Goal: Task Accomplishment & Management: Complete application form

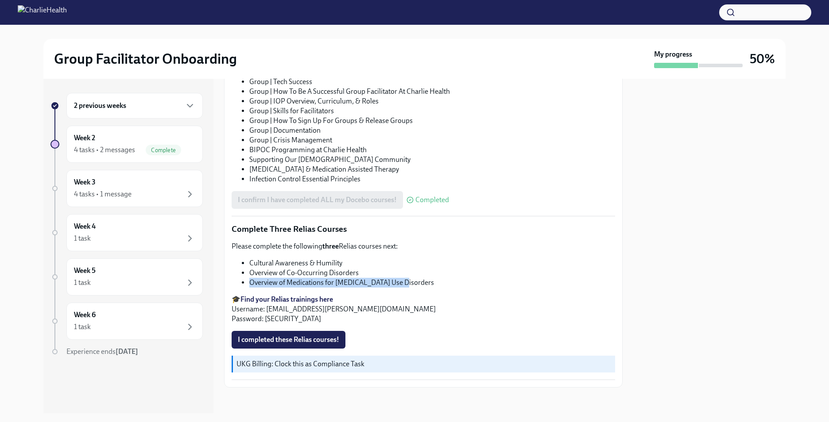
drag, startPoint x: 398, startPoint y: 278, endPoint x: 248, endPoint y: 278, distance: 150.5
click at [248, 278] on ul "Cultural Awareness & Humility Overview of Co-Occurring Disorders Overview of Me…" at bounding box center [423, 273] width 383 height 29
drag, startPoint x: 248, startPoint y: 278, endPoint x: 262, endPoint y: 282, distance: 15.1
copy li "Overview of Medications for [MEDICAL_DATA] Use Disorders"
click at [494, 273] on li "Overview of Co-Occurring Disorders" at bounding box center [432, 273] width 366 height 10
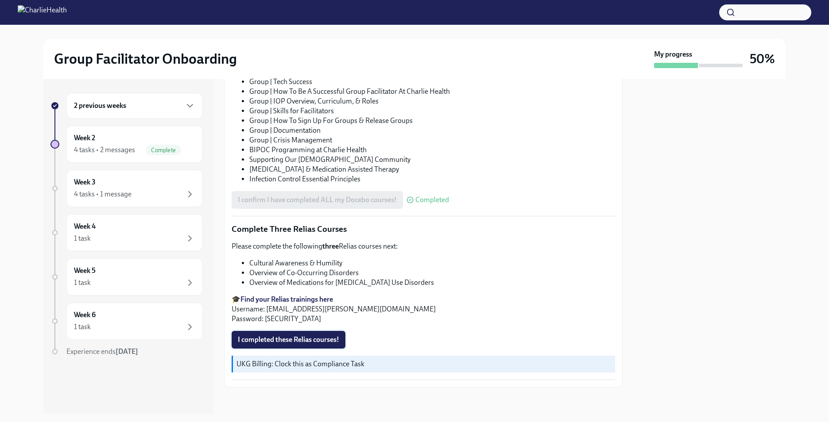
click at [293, 340] on span "I completed these Relias courses!" at bounding box center [288, 340] width 101 height 9
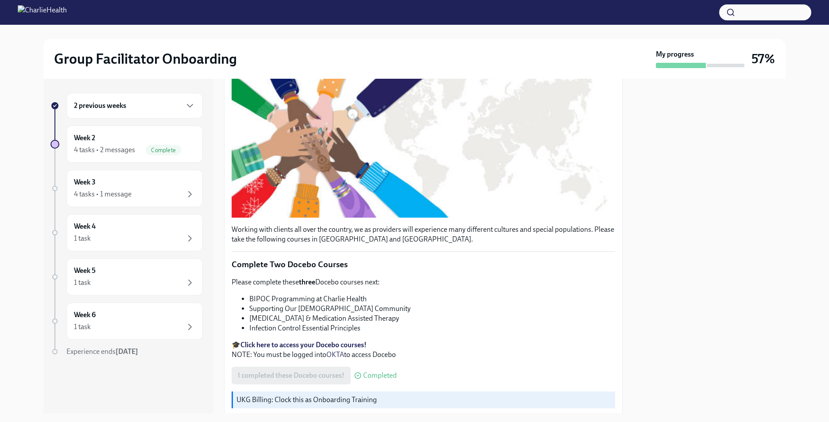
scroll to position [0, 0]
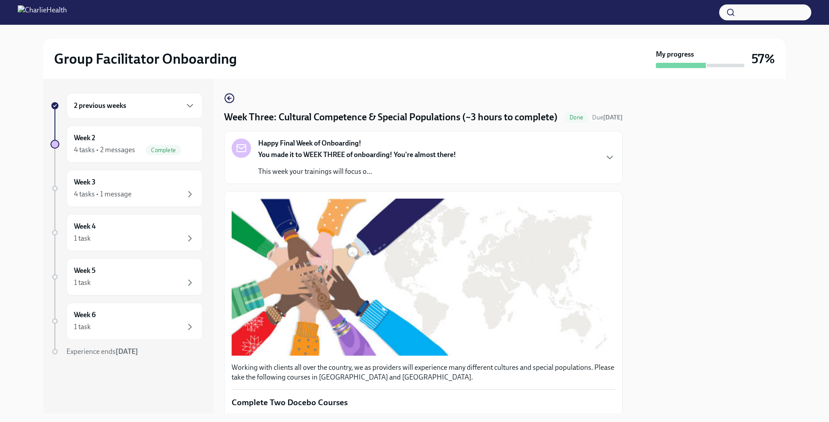
click at [231, 97] on icon "button" at bounding box center [229, 98] width 11 height 11
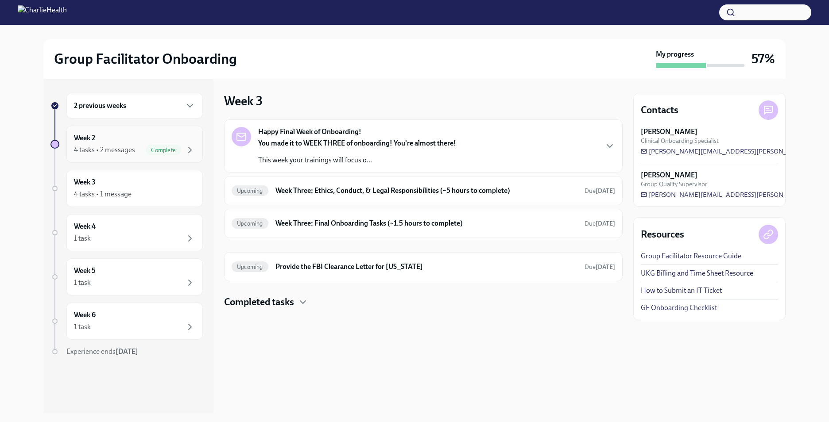
click at [180, 147] on span "Complete" at bounding box center [163, 150] width 35 height 7
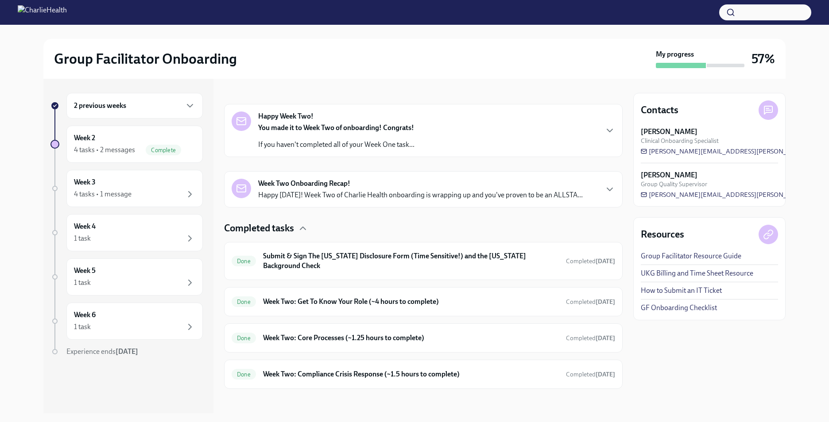
scroll to position [125, 0]
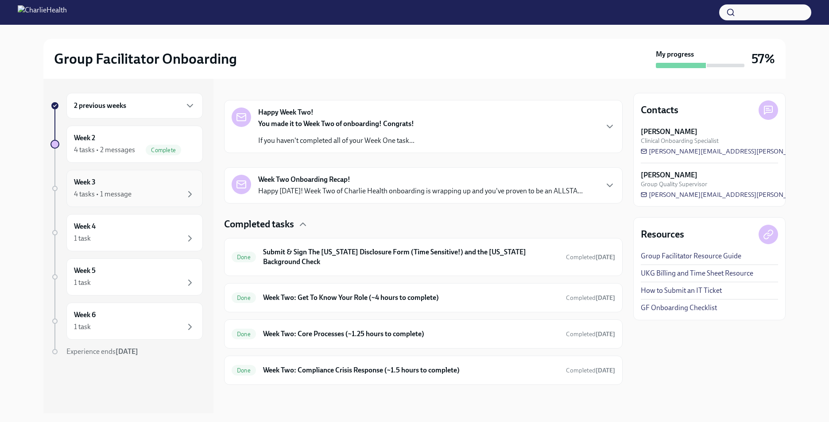
click at [132, 191] on div "4 tasks • 1 message" at bounding box center [134, 194] width 121 height 11
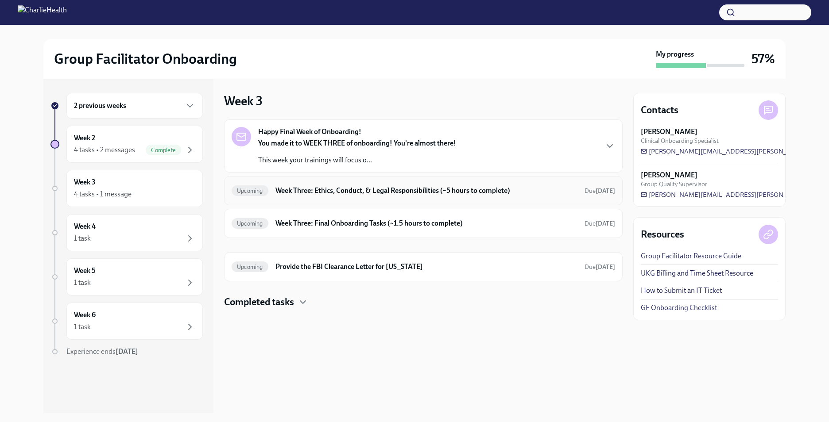
click at [338, 192] on h6 "Week Three: Ethics, Conduct, & Legal Responsibilities (~5 hours to complete)" at bounding box center [426, 191] width 302 height 10
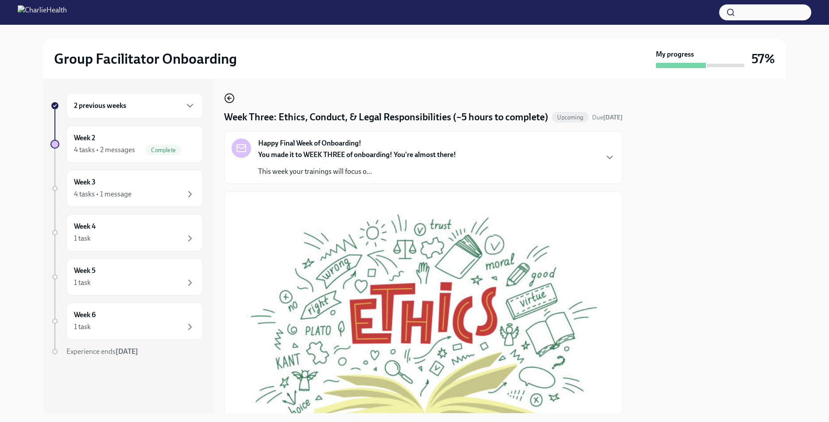
click at [230, 98] on icon "button" at bounding box center [230, 98] width 4 height 0
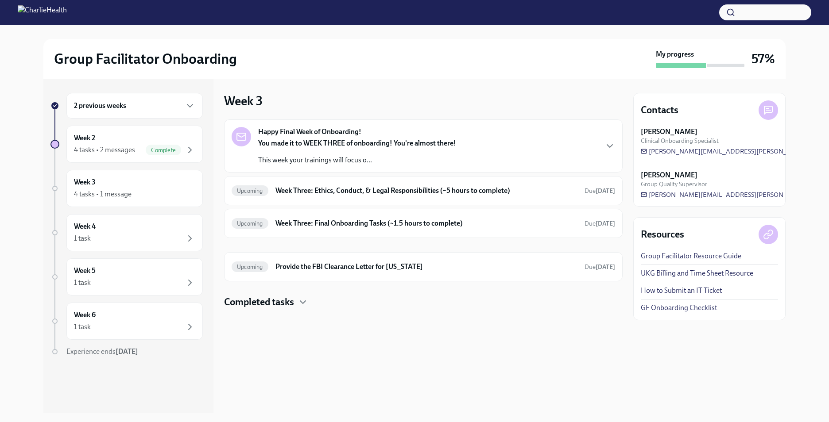
click at [321, 145] on strong "You made it to WEEK THREE of onboarding! You're almost there!" at bounding box center [357, 143] width 198 height 8
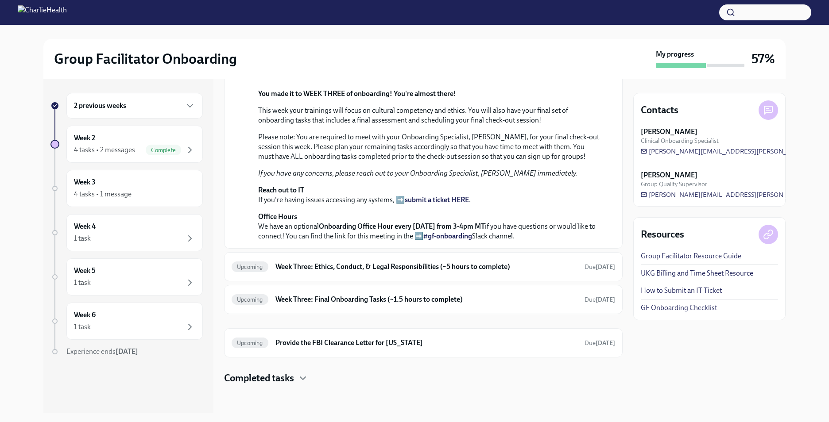
scroll to position [273, 0]
click at [346, 263] on h6 "Week Three: Ethics, Conduct, & Legal Responsibilities (~5 hours to complete)" at bounding box center [426, 267] width 302 height 10
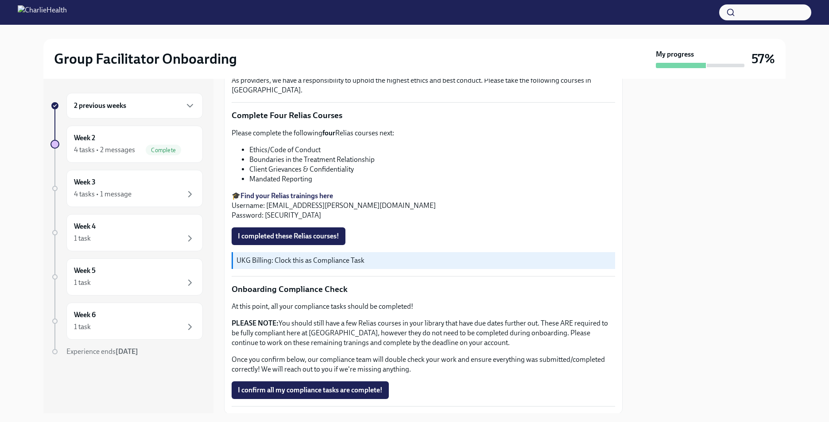
scroll to position [439, 0]
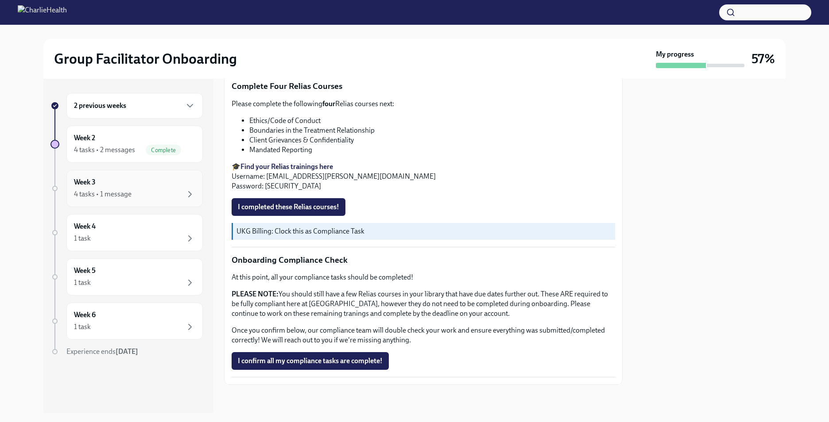
click at [163, 189] on div "Week 3 4 tasks • 1 message" at bounding box center [134, 189] width 121 height 22
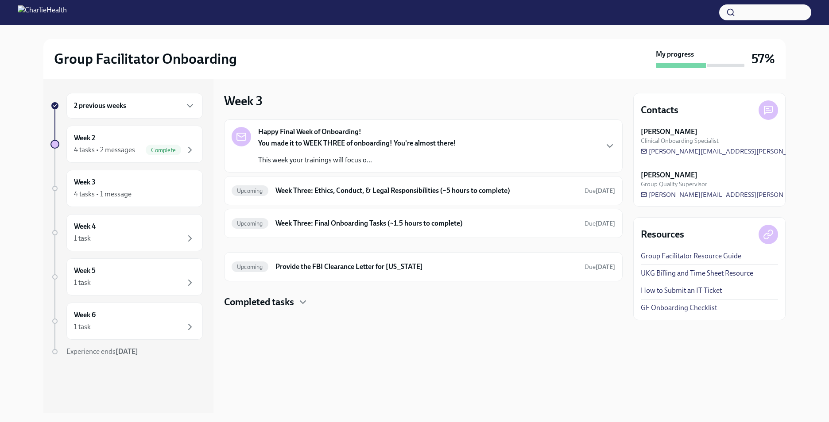
click at [271, 299] on h4 "Completed tasks" at bounding box center [259, 302] width 70 height 13
click at [470, 187] on h6 "Week Three: Ethics, Conduct, & Legal Responsibilities (~5 hours to complete)" at bounding box center [426, 191] width 302 height 10
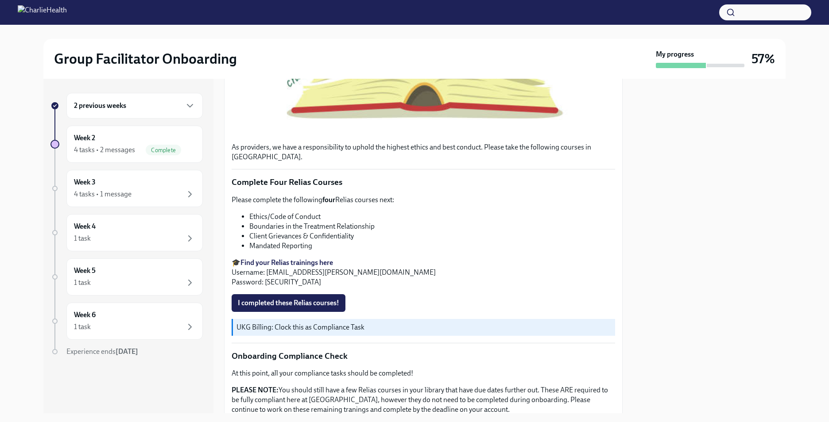
scroll to position [351, 0]
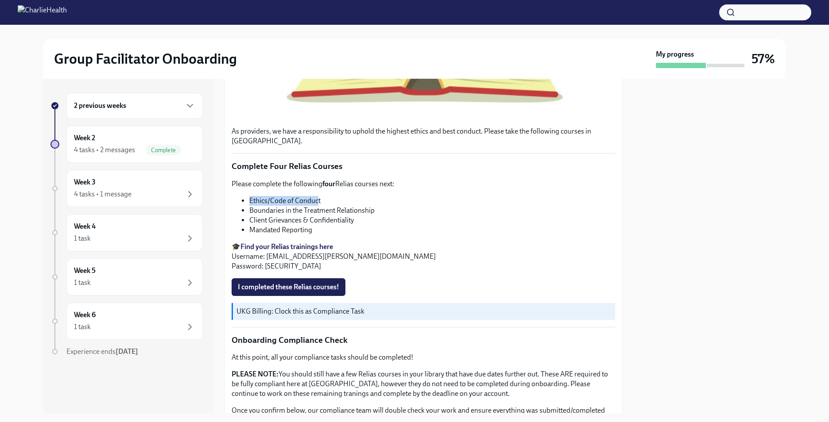
drag, startPoint x: 318, startPoint y: 208, endPoint x: 252, endPoint y: 204, distance: 66.5
click at [252, 204] on li "Ethics/Code of Conduct" at bounding box center [432, 201] width 366 height 10
drag, startPoint x: 252, startPoint y: 204, endPoint x: 317, endPoint y: 208, distance: 65.2
click at [317, 206] on li "Ethics/Code of Conduct" at bounding box center [432, 201] width 366 height 10
drag, startPoint x: 327, startPoint y: 206, endPoint x: 250, endPoint y: 207, distance: 76.6
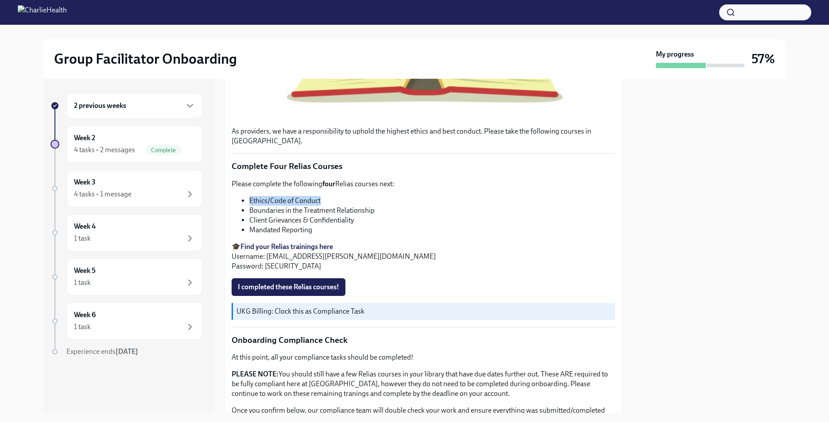
click at [250, 206] on li "Ethics/Code of Conduct" at bounding box center [432, 201] width 366 height 10
drag, startPoint x: 250, startPoint y: 207, endPoint x: 271, endPoint y: 210, distance: 21.0
copy li "Ethics/Code of Conduct"
click at [416, 250] on p "🎓 Find your Relias trainings here Username: [EMAIL_ADDRESS][PERSON_NAME][DOMAIN…" at bounding box center [423, 256] width 383 height 29
drag, startPoint x: 374, startPoint y: 217, endPoint x: 281, endPoint y: 214, distance: 93.0
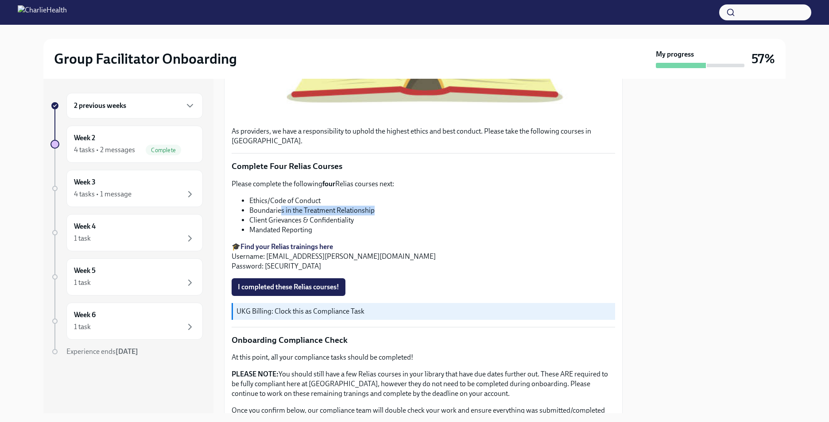
click at [281, 214] on li "Boundaries in the Treatment Relationship" at bounding box center [432, 211] width 366 height 10
drag, startPoint x: 281, startPoint y: 214, endPoint x: 332, endPoint y: 222, distance: 51.1
click at [291, 216] on li "Boundaries in the Treatment Relationship" at bounding box center [432, 211] width 366 height 10
click at [373, 216] on li "Boundaries in the Treatment Relationship" at bounding box center [432, 211] width 366 height 10
drag, startPoint x: 379, startPoint y: 220, endPoint x: 251, endPoint y: 220, distance: 127.9
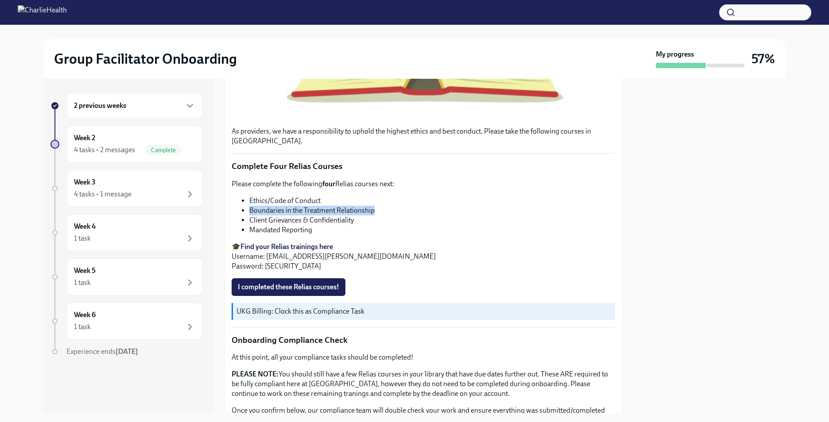
click at [251, 216] on li "Boundaries in the Treatment Relationship" at bounding box center [432, 211] width 366 height 10
drag, startPoint x: 251, startPoint y: 220, endPoint x: 262, endPoint y: 219, distance: 11.5
copy li "Boundaries in the Treatment Relationship"
click at [286, 225] on li "Client Grievances & Confidentiality" at bounding box center [432, 221] width 366 height 10
drag, startPoint x: 355, startPoint y: 230, endPoint x: 247, endPoint y: 231, distance: 108.5
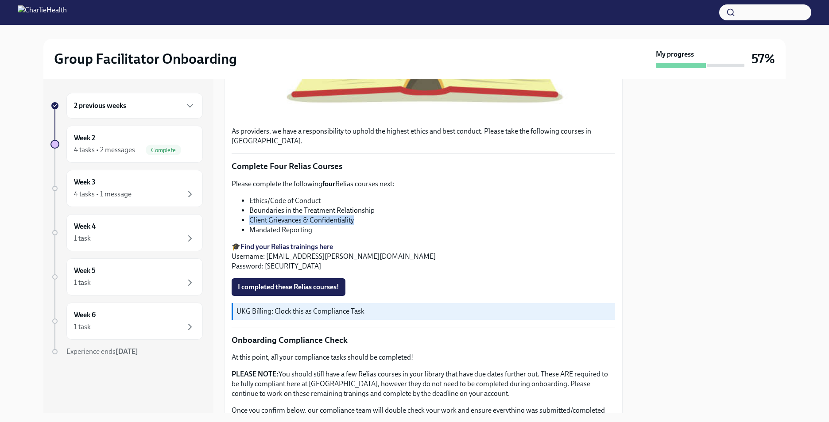
click at [247, 231] on ul "Ethics/Code of Conduct Boundaries in the Treatment Relationship Client Grievanc…" at bounding box center [423, 215] width 383 height 39
drag, startPoint x: 247, startPoint y: 231, endPoint x: 275, endPoint y: 230, distance: 28.3
copy li "Client Grievances & Confidentiality"
click at [323, 235] on li "Mandated Reporting" at bounding box center [432, 230] width 366 height 10
click at [296, 292] on span "I completed these Relias courses!" at bounding box center [288, 287] width 101 height 9
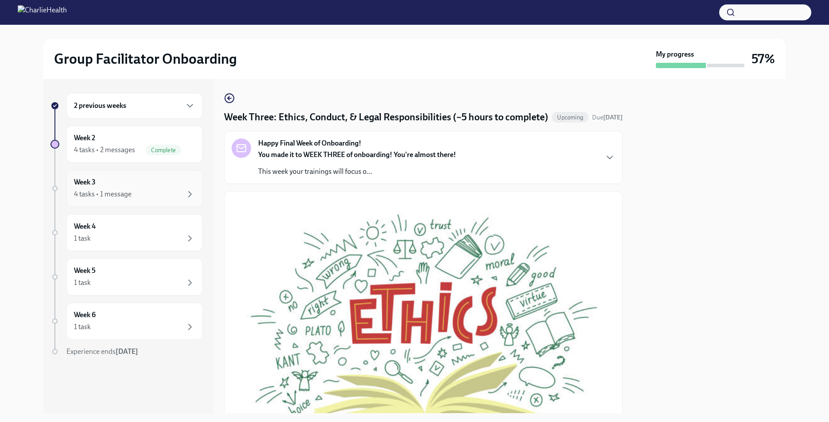
click at [149, 186] on div "Week 3 4 tasks • 1 message" at bounding box center [134, 189] width 121 height 22
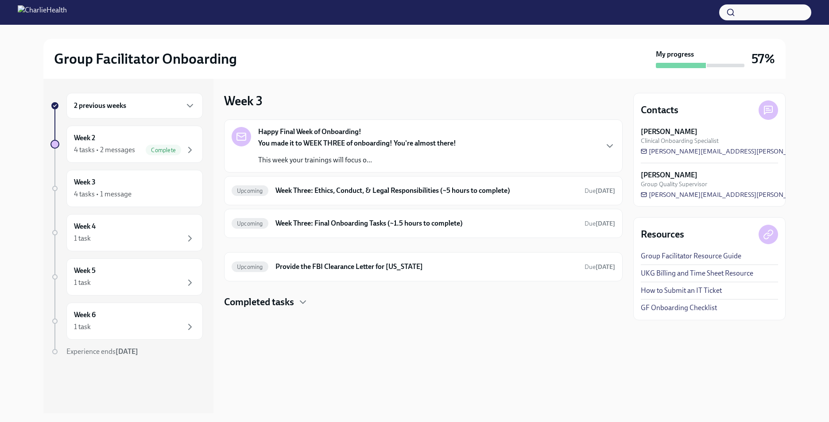
click at [286, 300] on h4 "Completed tasks" at bounding box center [259, 302] width 70 height 13
click at [328, 191] on h6 "Week Three: Ethics, Conduct, & Legal Responsibilities (~5 hours to complete)" at bounding box center [426, 191] width 302 height 10
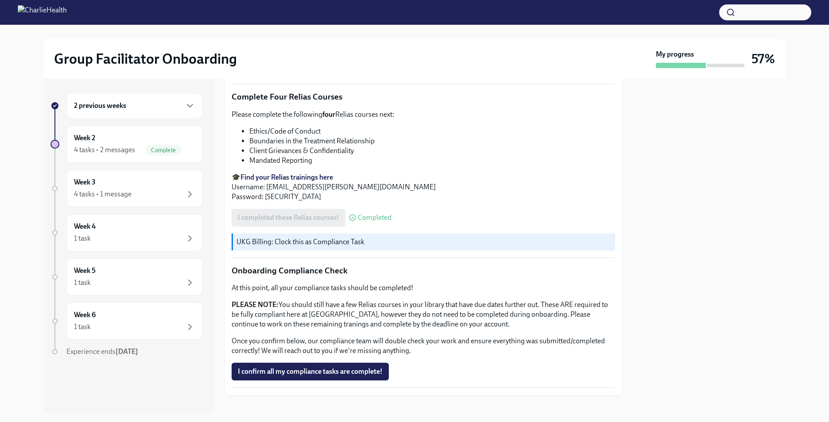
scroll to position [439, 0]
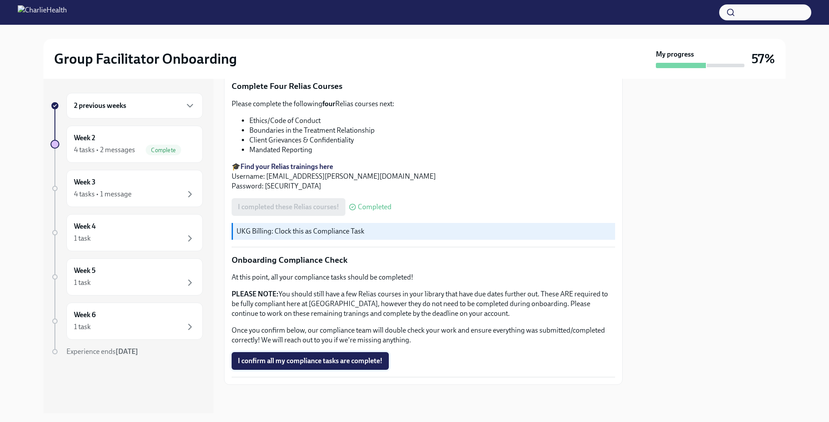
click at [333, 359] on span "I confirm all my compliance tasks are complete!" at bounding box center [310, 361] width 145 height 9
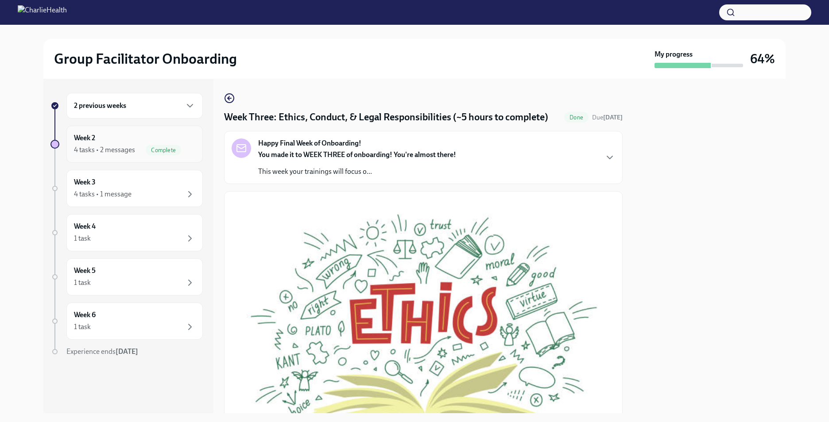
click at [139, 146] on div "4 tasks • 2 messages Complete" at bounding box center [134, 150] width 121 height 11
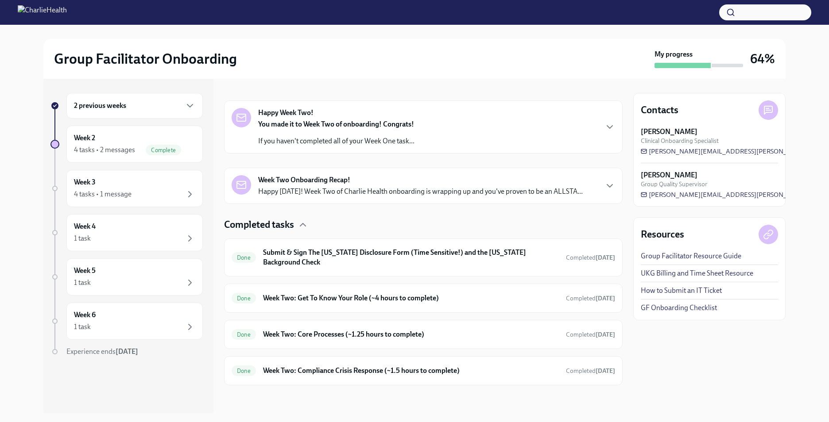
scroll to position [125, 0]
click at [104, 174] on div "Week 3 4 tasks • 1 message" at bounding box center [134, 188] width 136 height 37
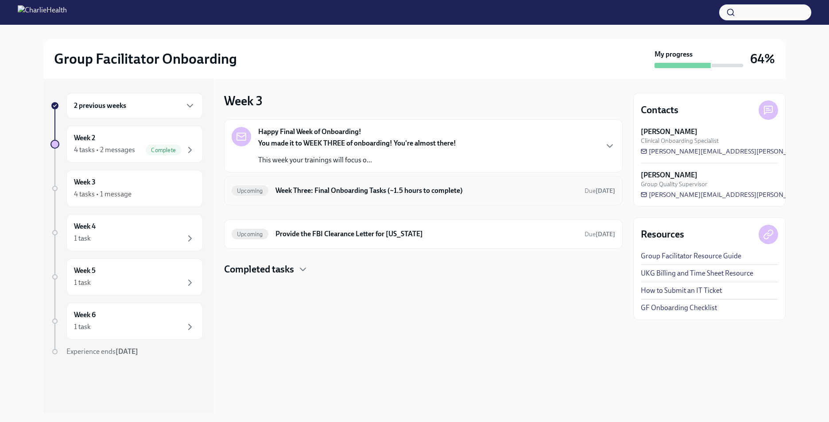
click at [327, 186] on h6 "Week Three: Final Onboarding Tasks (~1.5 hours to complete)" at bounding box center [426, 191] width 302 height 10
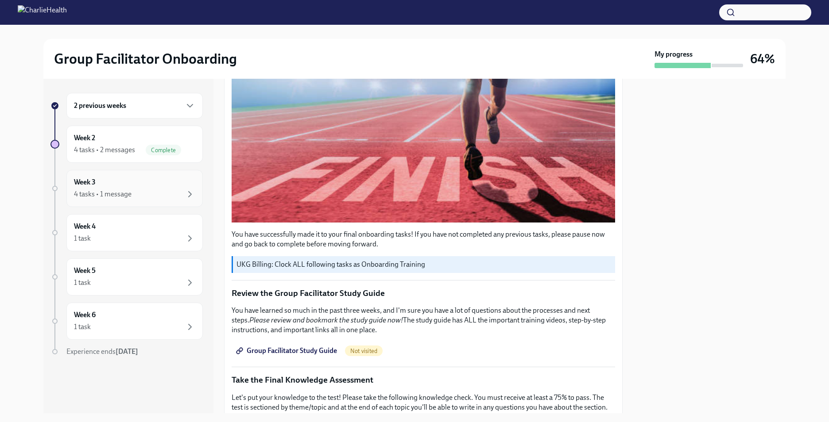
scroll to position [230, 0]
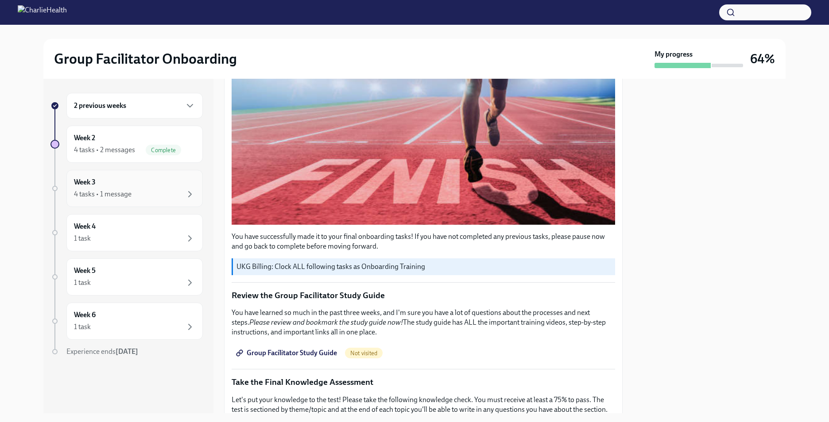
click at [123, 192] on div "4 tasks • 1 message" at bounding box center [103, 194] width 58 height 10
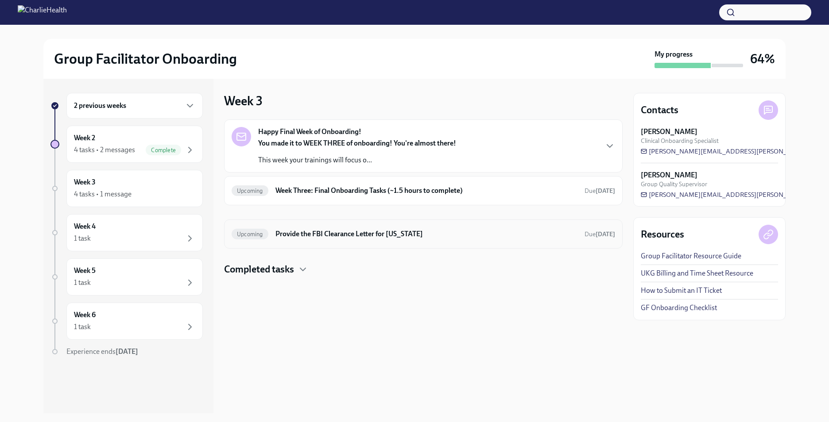
click at [351, 241] on div "Upcoming Provide the FBI Clearance Letter for [US_STATE] Due [DATE]" at bounding box center [423, 234] width 383 height 14
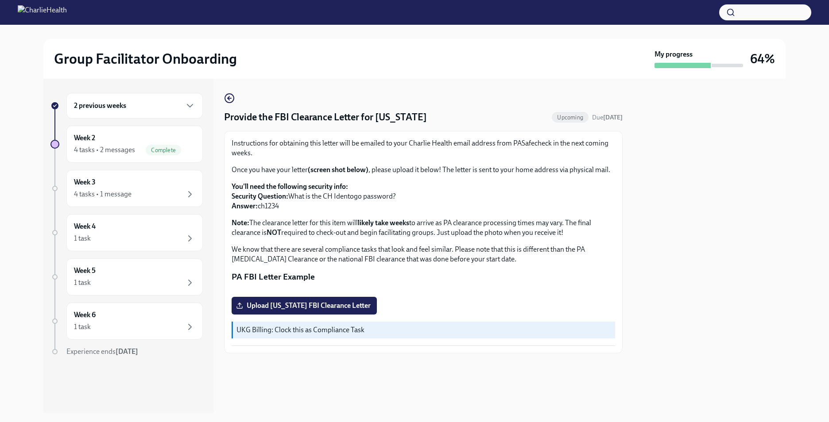
click at [227, 92] on div "Provide the FBI Clearance Letter for [US_STATE] Upcoming Due [DATE] Instruction…" at bounding box center [423, 246] width 398 height 335
click at [230, 100] on icon "button" at bounding box center [229, 98] width 11 height 11
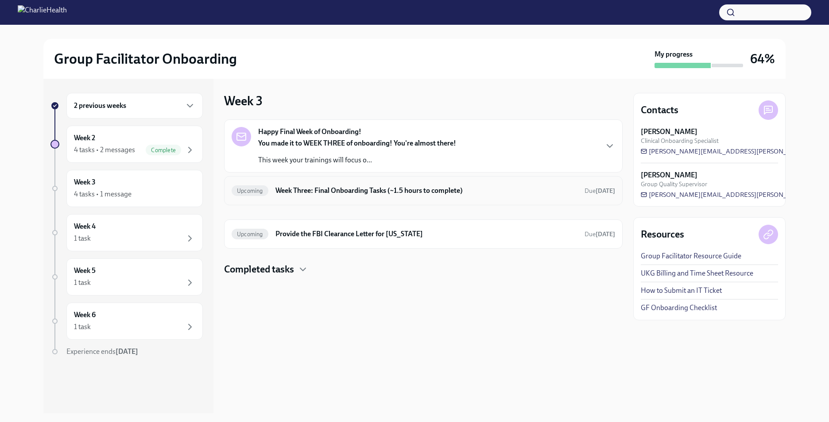
click at [414, 196] on div "Upcoming Week Three: Final Onboarding Tasks (~1.5 hours to complete) Due [DATE]" at bounding box center [423, 191] width 383 height 14
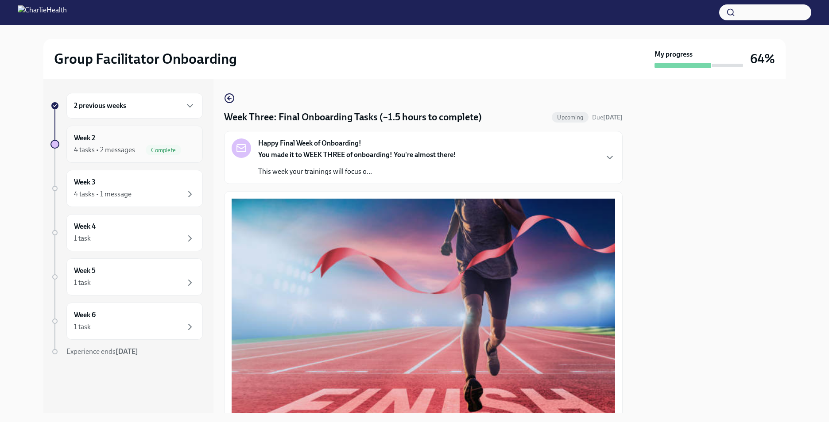
click at [112, 136] on div "Week 2 4 tasks • 2 messages Complete" at bounding box center [134, 144] width 121 height 22
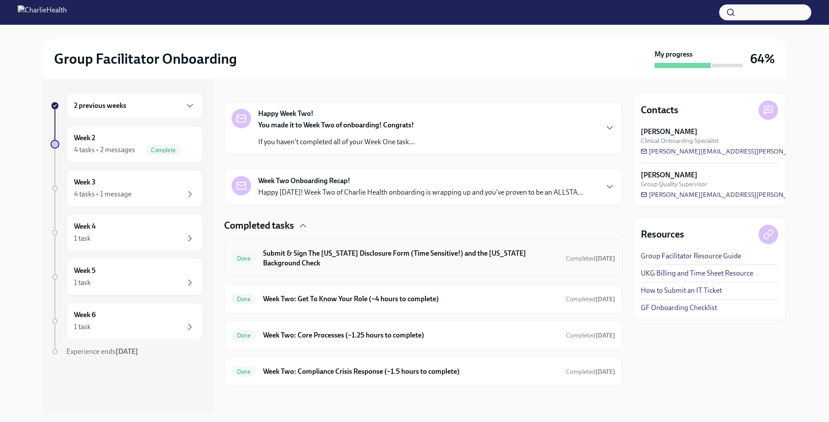
scroll to position [125, 0]
click at [107, 107] on h6 "2 previous weeks" at bounding box center [100, 106] width 52 height 10
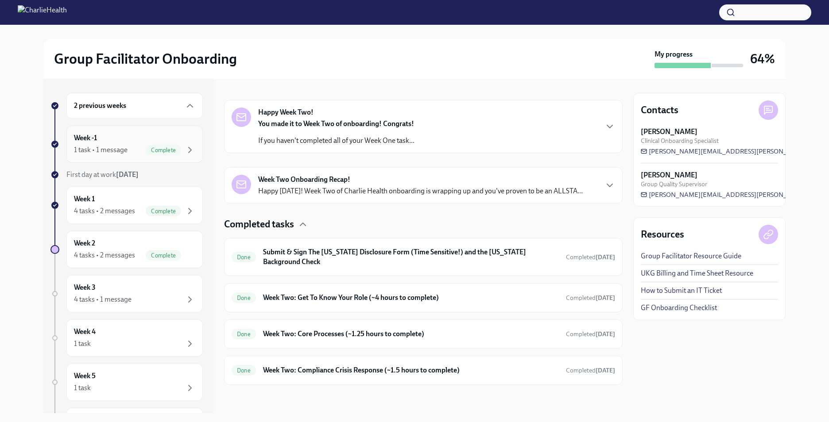
click at [119, 143] on div "Week -1 1 task • 1 message Complete" at bounding box center [134, 144] width 121 height 22
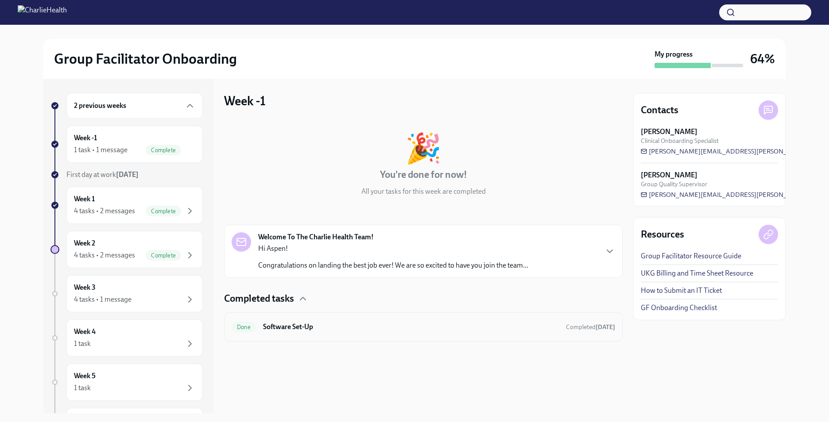
click at [371, 324] on h6 "Software Set-Up" at bounding box center [411, 327] width 296 height 10
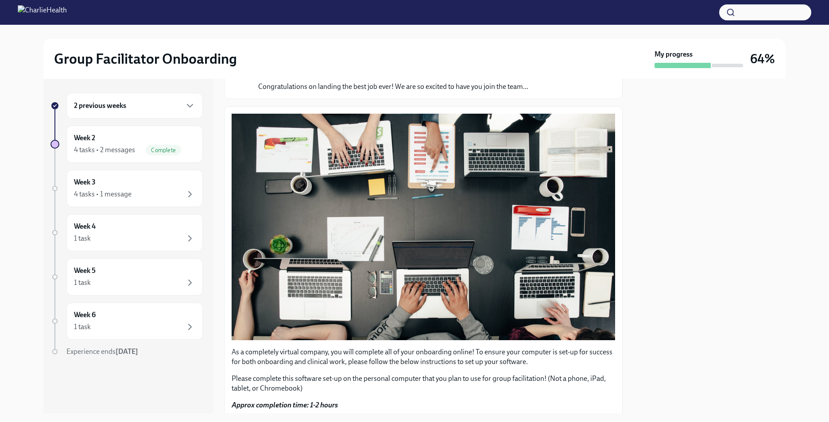
scroll to position [204, 0]
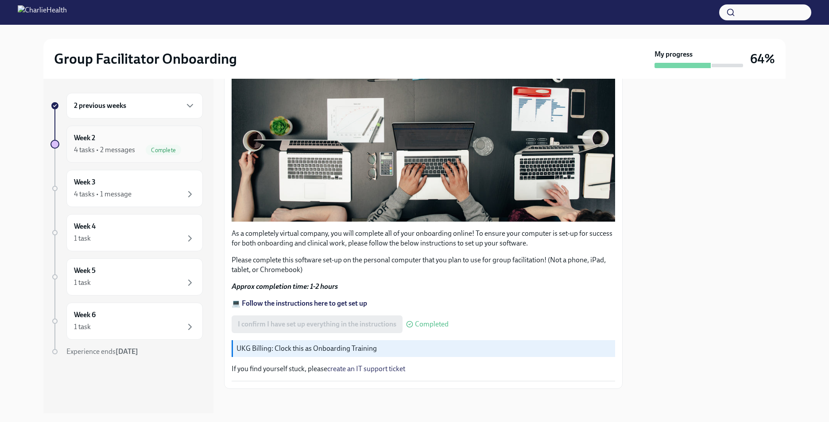
click at [104, 143] on div "Week 2 4 tasks • 2 messages Complete" at bounding box center [134, 144] width 121 height 22
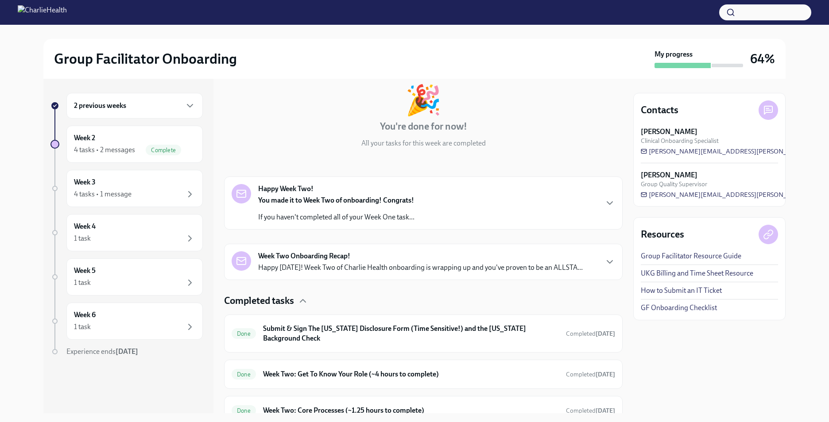
scroll to position [125, 0]
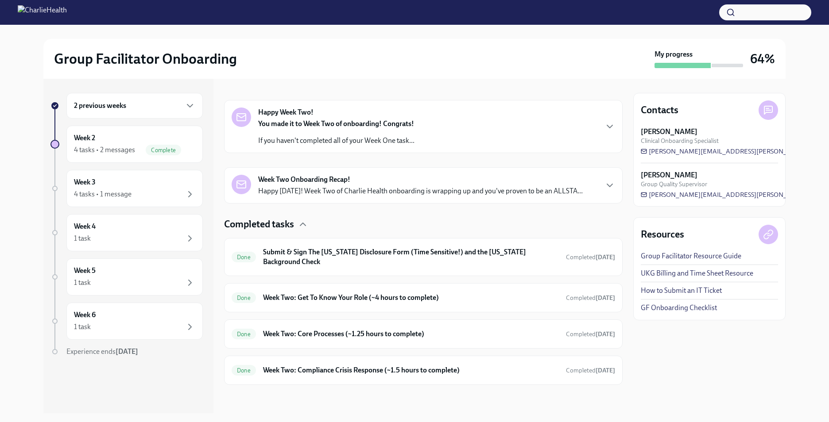
click at [113, 100] on div "2 previous weeks" at bounding box center [134, 106] width 136 height 26
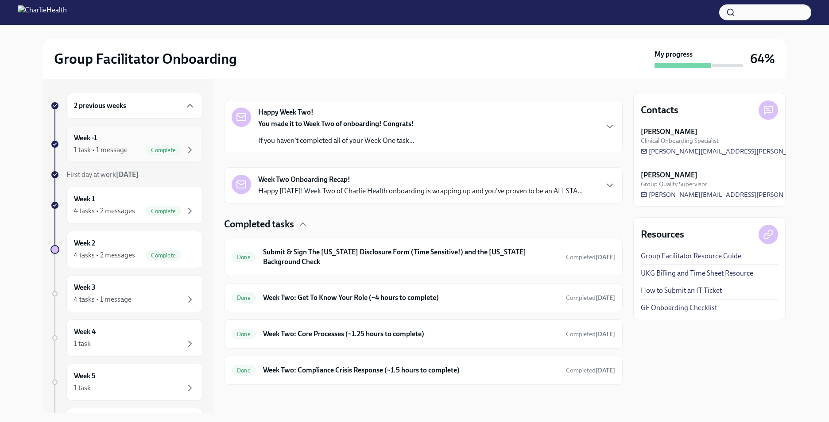
click at [115, 139] on div "Week -1 1 task • 1 message Complete" at bounding box center [134, 144] width 121 height 22
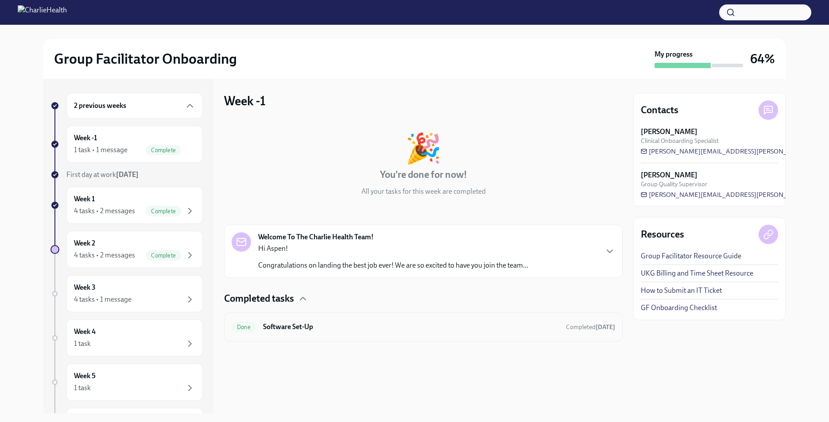
click at [374, 320] on div "Done Software Set-Up Completed [DATE]" at bounding box center [423, 327] width 383 height 14
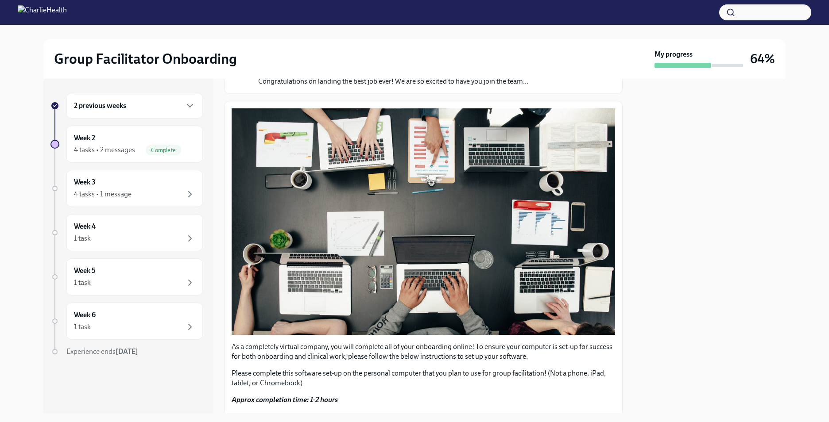
scroll to position [204, 0]
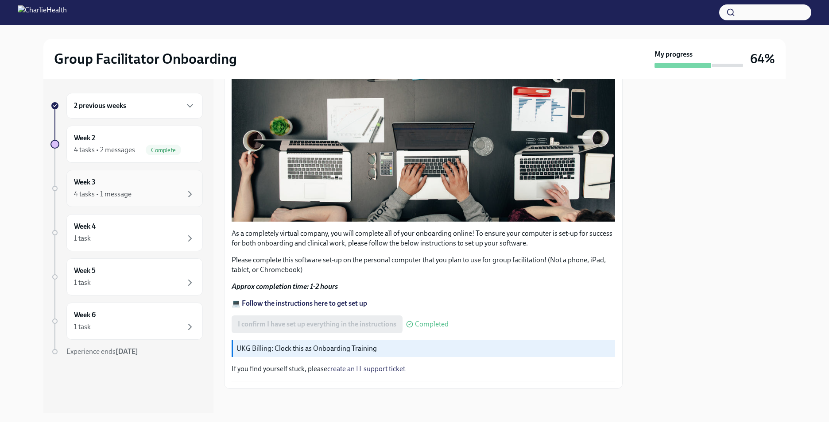
click at [124, 178] on div "Week 3 4 tasks • 1 message" at bounding box center [134, 189] width 121 height 22
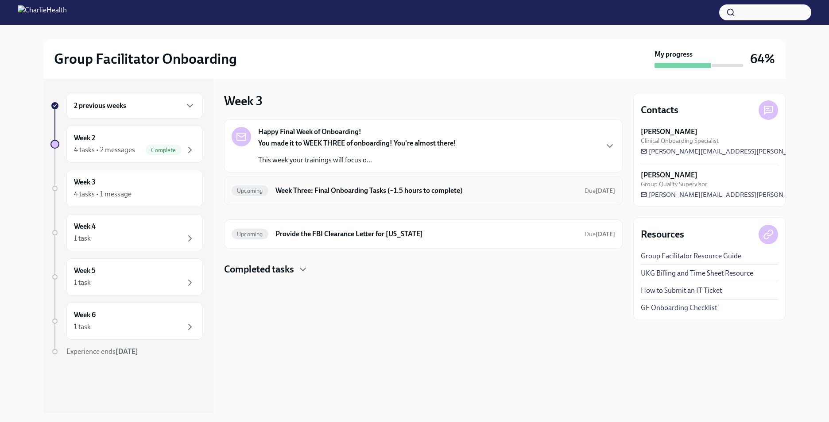
click at [308, 197] on div "Upcoming Week Three: Final Onboarding Tasks (~1.5 hours to complete) Due [DATE]" at bounding box center [423, 191] width 383 height 14
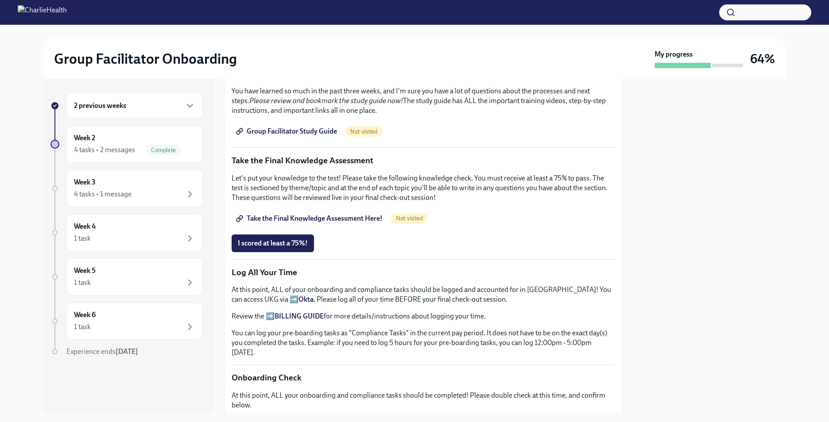
scroll to position [451, 0]
click at [107, 147] on div "4 tasks • 2 messages" at bounding box center [104, 150] width 61 height 10
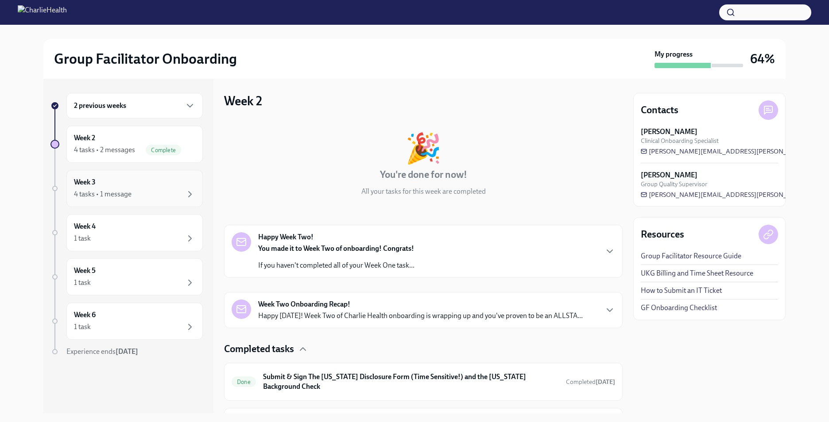
click at [105, 184] on div "Week 3 4 tasks • 1 message" at bounding box center [134, 189] width 121 height 22
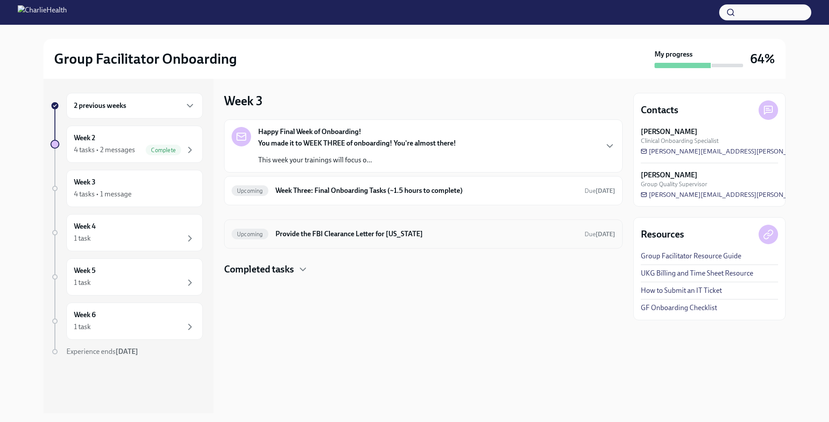
click at [317, 241] on div "Upcoming Provide the FBI Clearance Letter for [US_STATE] Due [DATE]" at bounding box center [423, 234] width 398 height 29
click at [319, 237] on h6 "Provide the FBI Clearance Letter for [US_STATE]" at bounding box center [426, 234] width 302 height 10
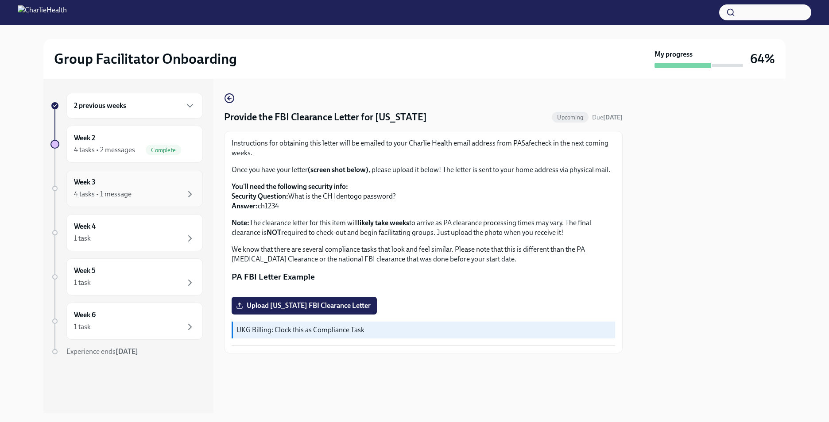
click at [114, 188] on div "Week 3 4 tasks • 1 message" at bounding box center [134, 189] width 121 height 22
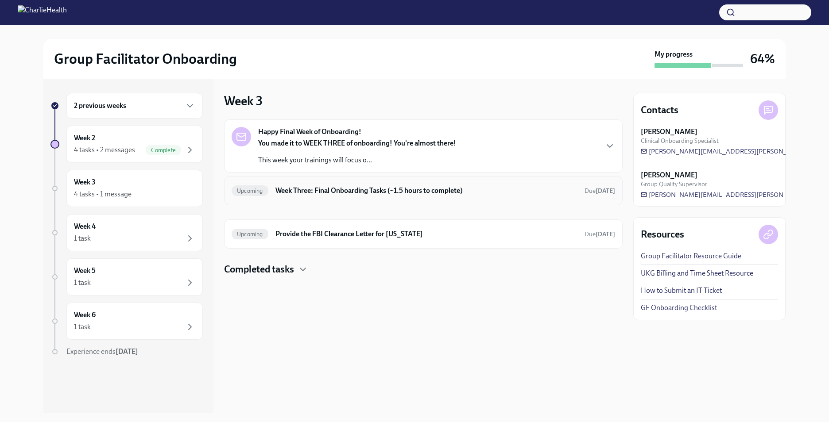
click at [470, 197] on div "Upcoming Week Three: Final Onboarding Tasks (~1.5 hours to complete) Due [DATE]" at bounding box center [423, 191] width 383 height 14
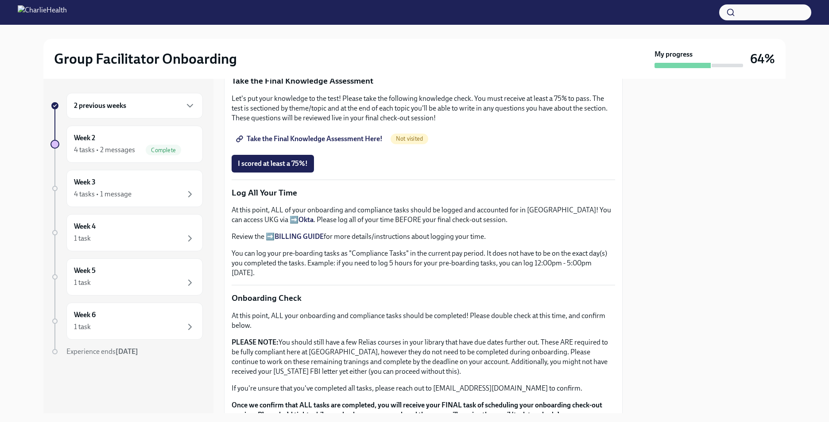
scroll to position [487, 0]
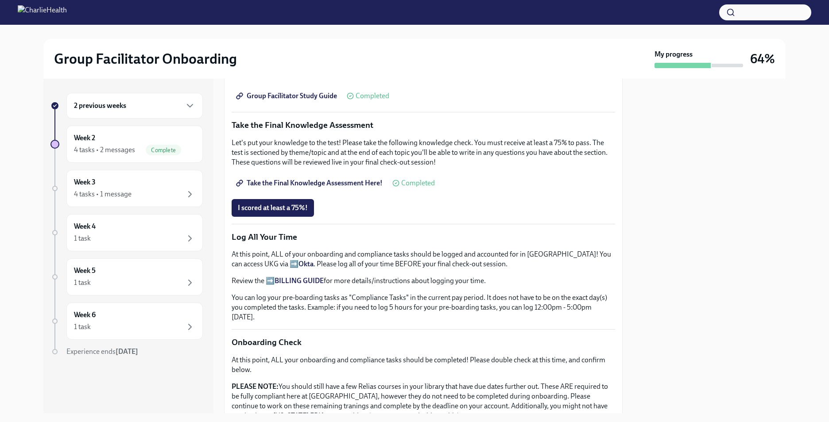
click at [291, 193] on div "You have successfully made it to your final onboarding tasks! If you have not c…" at bounding box center [423, 117] width 383 height 811
click at [286, 205] on span "I scored at least a 75%!" at bounding box center [273, 208] width 70 height 9
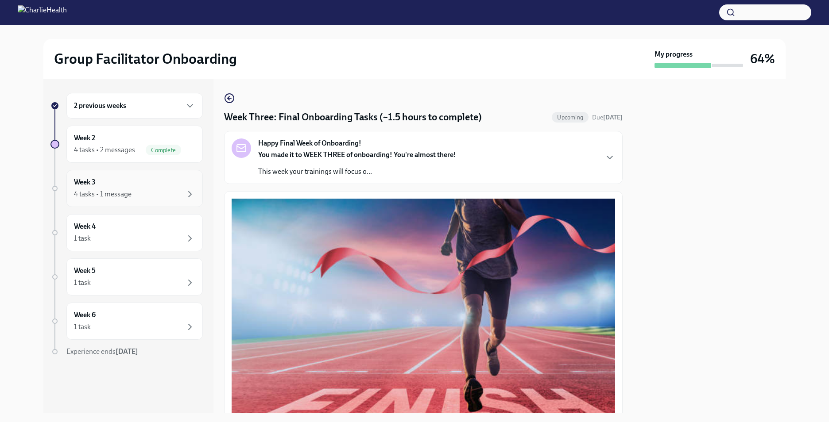
click at [129, 185] on div "Week 3 4 tasks • 1 message" at bounding box center [134, 189] width 121 height 22
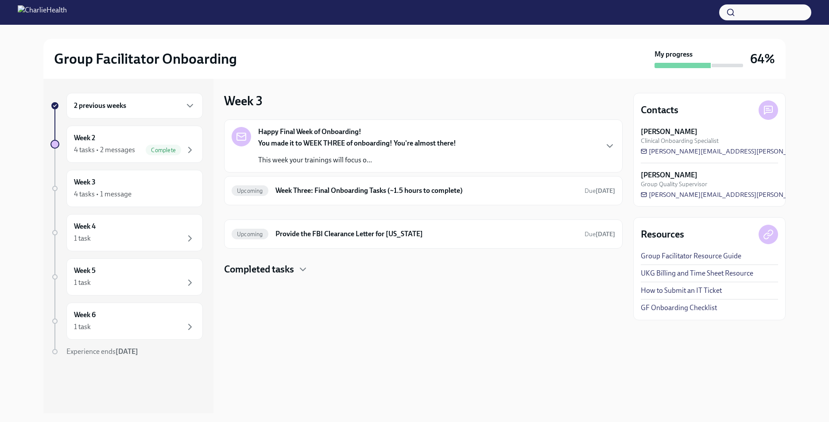
click at [263, 272] on h4 "Completed tasks" at bounding box center [259, 269] width 70 height 13
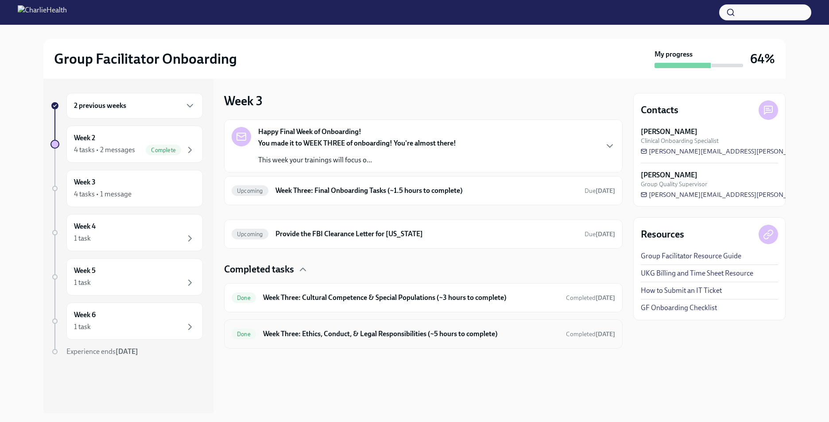
click at [328, 338] on h6 "Week Three: Ethics, Conduct, & Legal Responsibilities (~5 hours to complete)" at bounding box center [411, 334] width 296 height 10
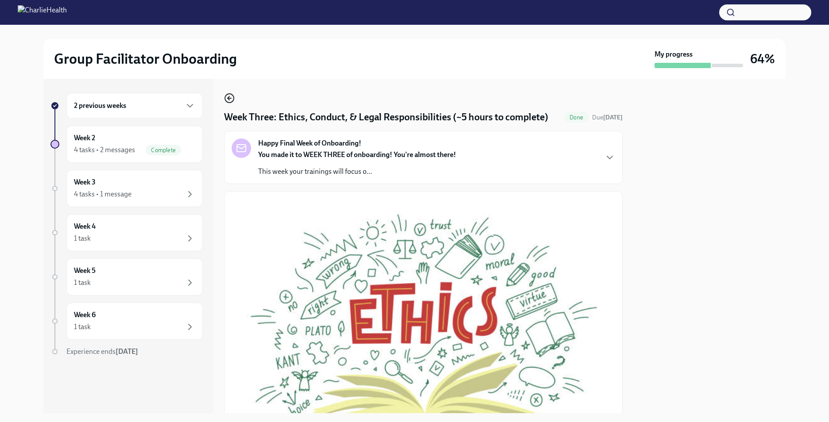
click at [225, 96] on icon "button" at bounding box center [229, 98] width 11 height 11
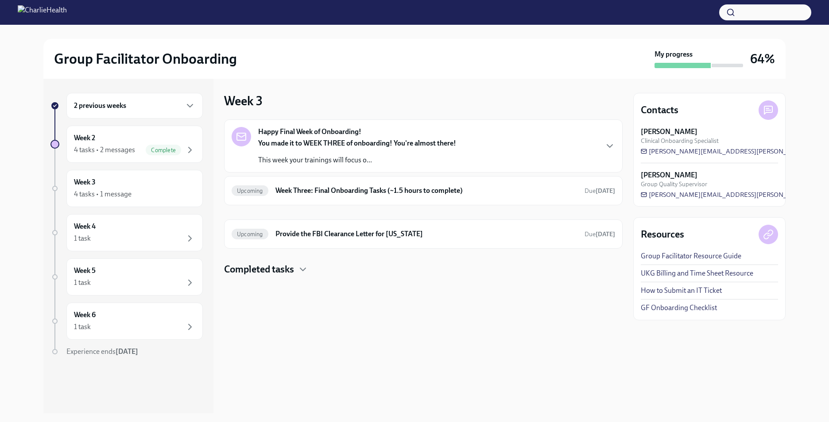
click at [261, 271] on h4 "Completed tasks" at bounding box center [259, 269] width 70 height 13
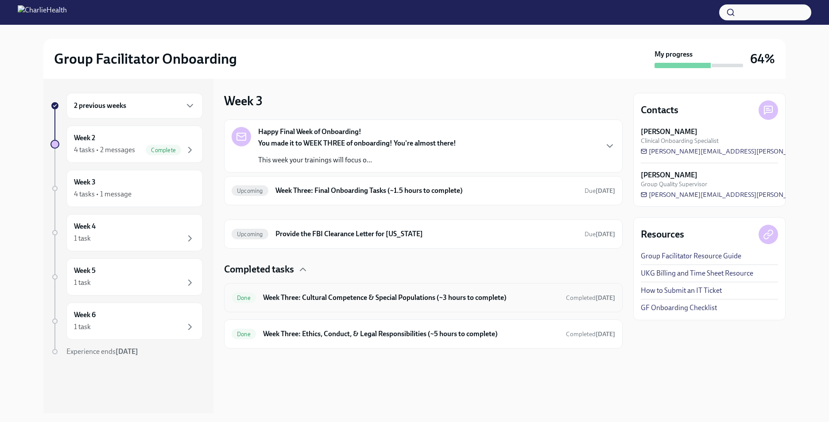
click at [290, 294] on h6 "Week Three: Cultural Competence & Special Populations (~3 hours to complete)" at bounding box center [411, 298] width 296 height 10
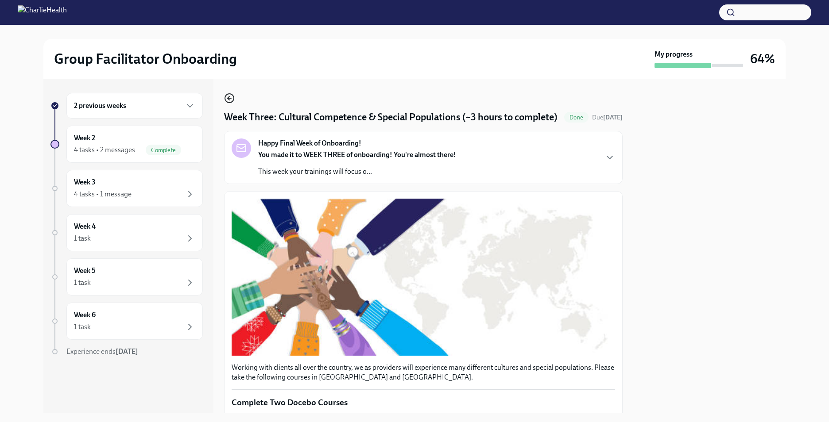
click at [232, 103] on icon "button" at bounding box center [229, 98] width 11 height 11
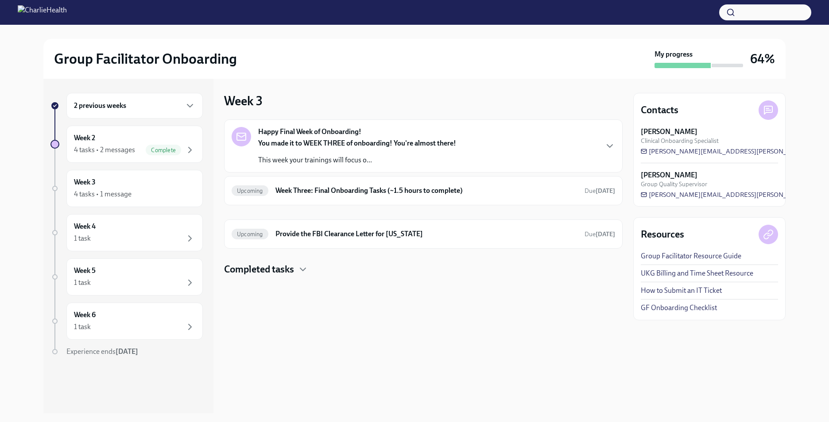
click at [284, 267] on h4 "Completed tasks" at bounding box center [259, 269] width 70 height 13
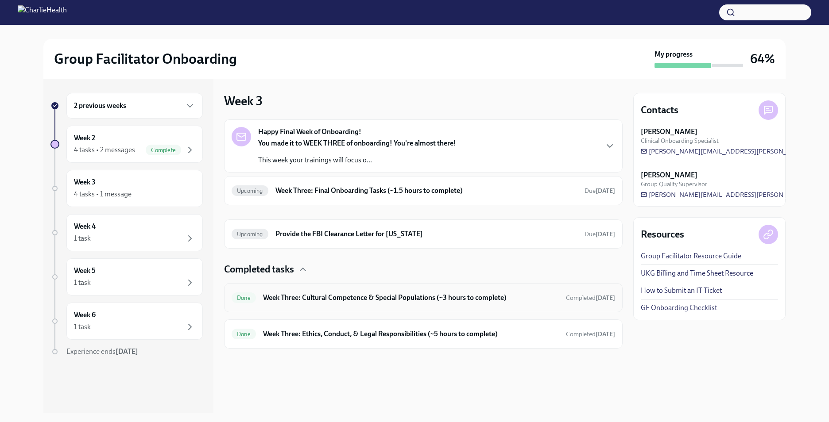
click at [336, 303] on div "Done Week Three: Cultural Competence & Special Populations (~3 hours to complet…" at bounding box center [423, 298] width 383 height 14
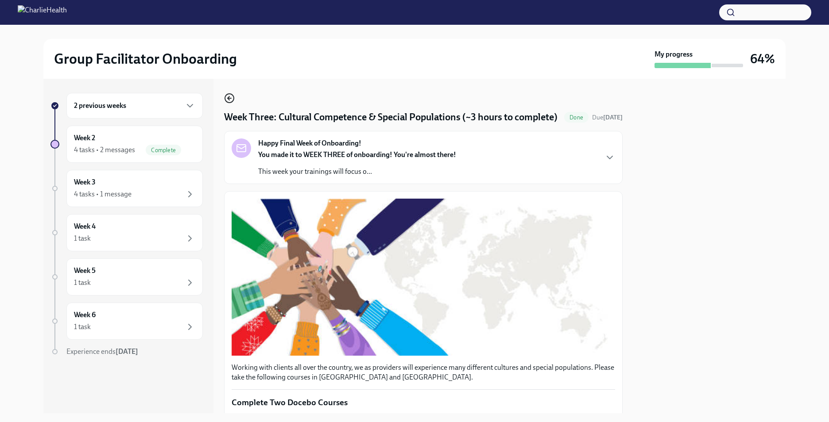
click at [231, 94] on circle "button" at bounding box center [229, 98] width 9 height 9
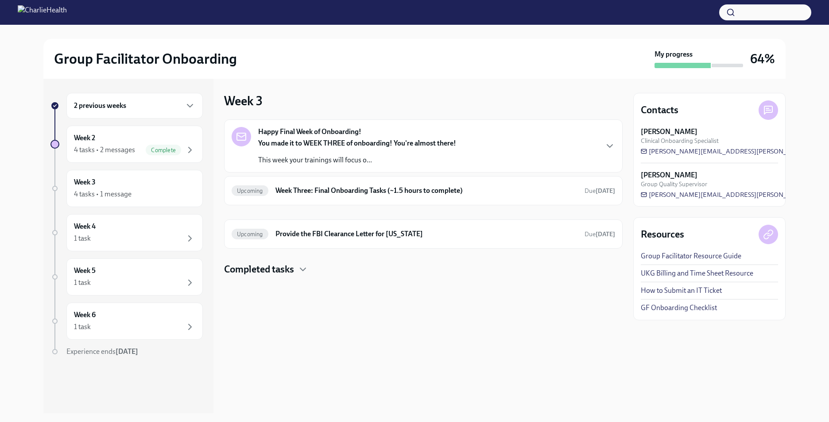
click at [297, 266] on div "Completed tasks" at bounding box center [423, 269] width 398 height 13
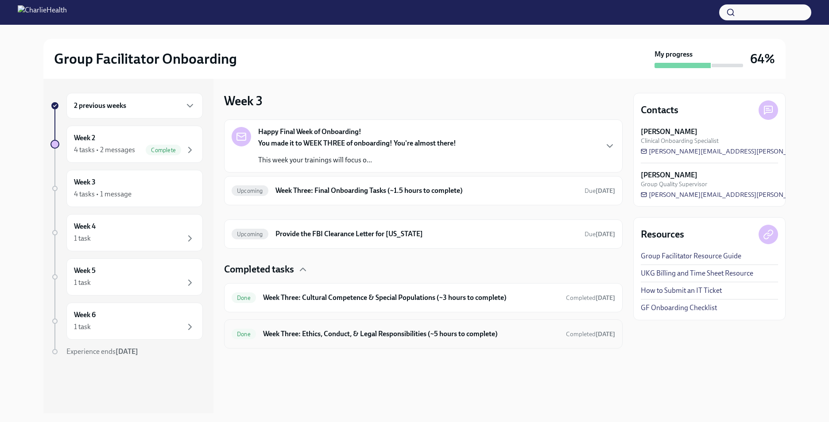
click at [306, 335] on h6 "Week Three: Ethics, Conduct, & Legal Responsibilities (~5 hours to complete)" at bounding box center [411, 334] width 296 height 10
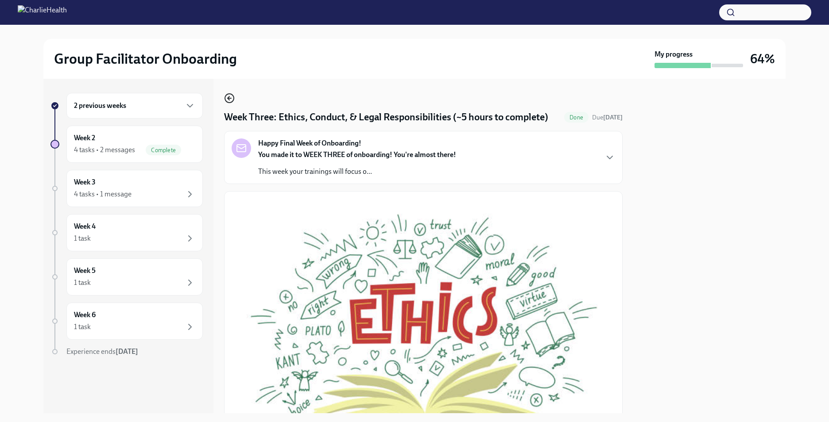
click at [230, 100] on icon "button" at bounding box center [229, 98] width 11 height 11
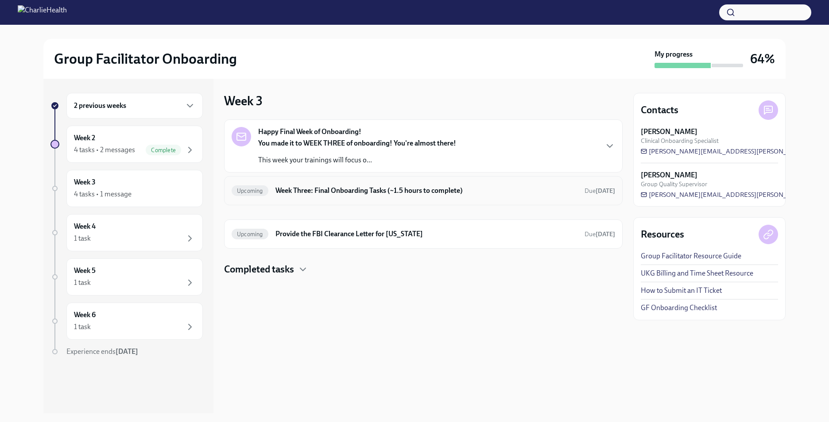
click at [297, 201] on div "Upcoming Week Three: Final Onboarding Tasks (~1.5 hours to complete) Due [DATE]" at bounding box center [423, 190] width 398 height 29
click at [297, 194] on h6 "Week Three: Final Onboarding Tasks (~1.5 hours to complete)" at bounding box center [426, 191] width 302 height 10
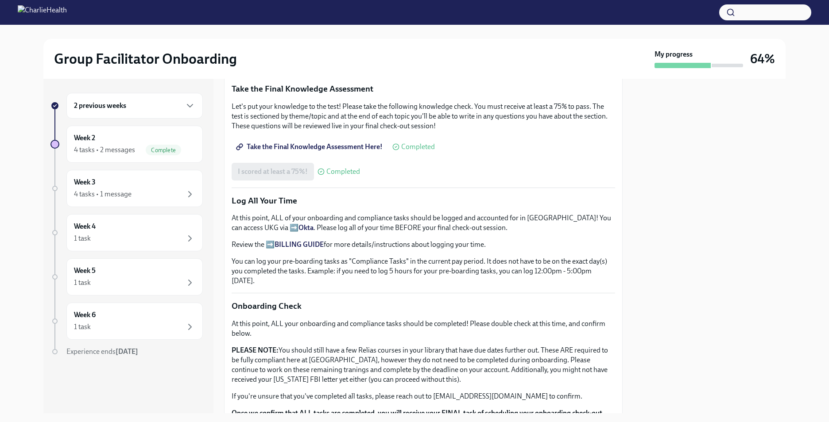
scroll to position [531, 0]
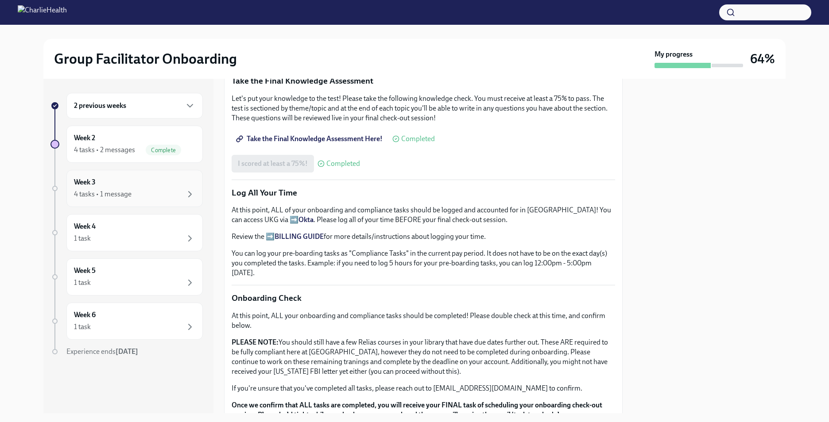
click at [123, 185] on div "Week 3 4 tasks • 1 message" at bounding box center [134, 189] width 121 height 22
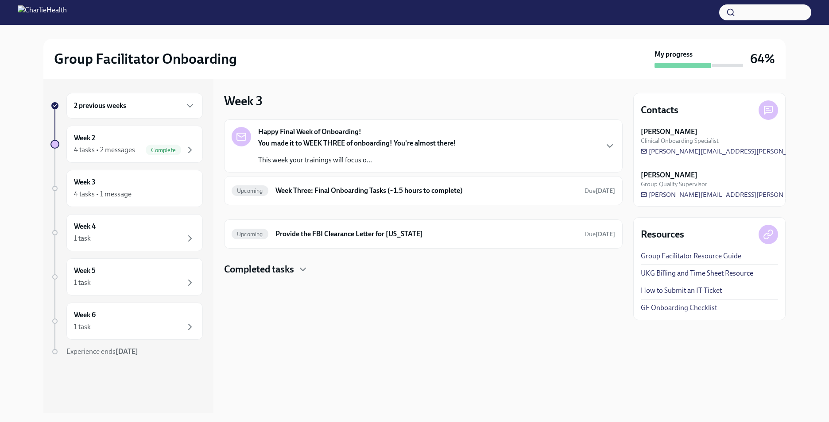
click at [285, 269] on h4 "Completed tasks" at bounding box center [259, 269] width 70 height 13
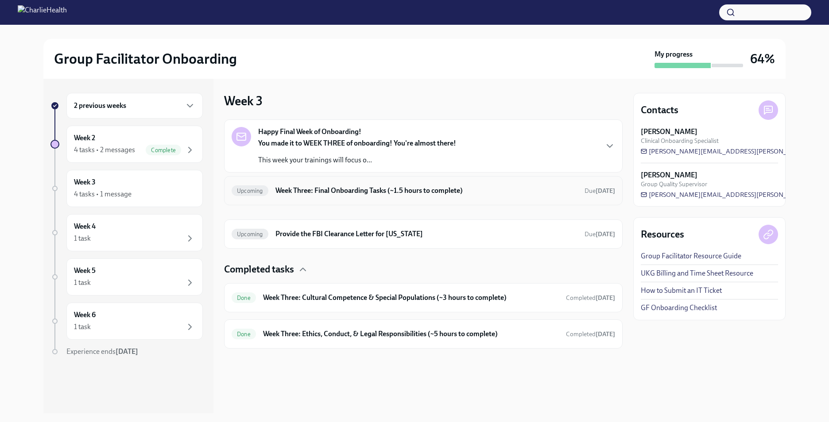
click at [399, 190] on h6 "Week Three: Final Onboarding Tasks (~1.5 hours to complete)" at bounding box center [426, 191] width 302 height 10
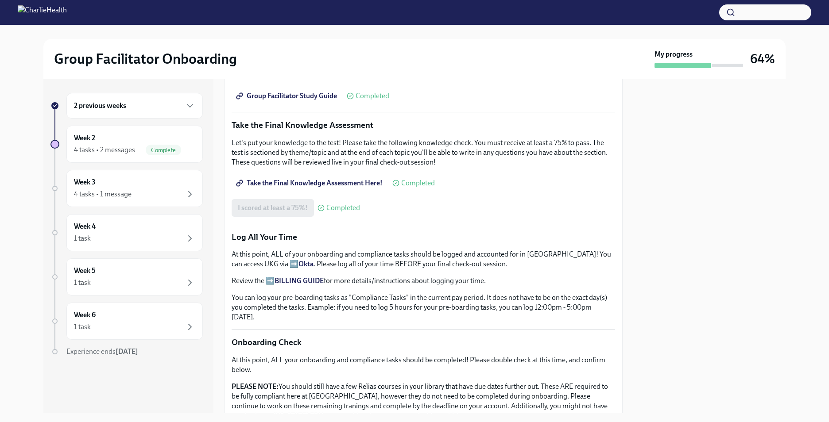
scroll to position [628, 0]
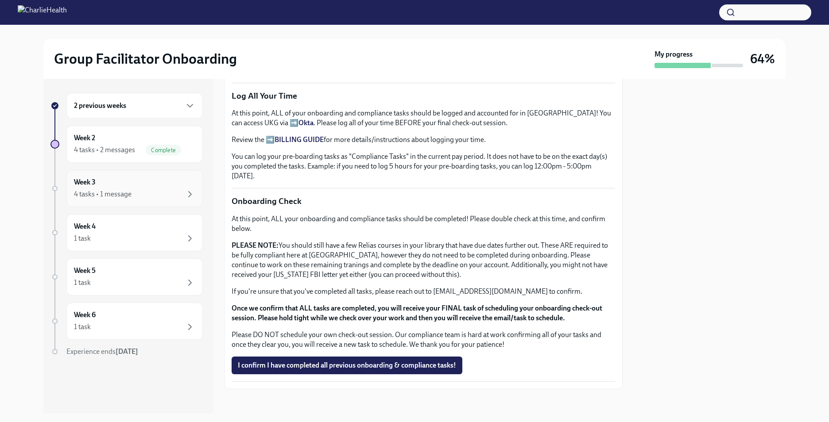
click at [120, 184] on div "Week 3 4 tasks • 1 message" at bounding box center [134, 189] width 121 height 22
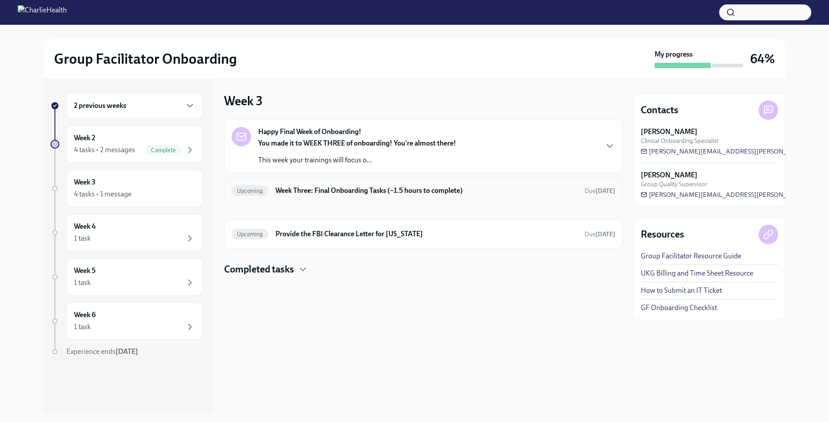
click at [268, 188] on span "Upcoming" at bounding box center [250, 191] width 37 height 7
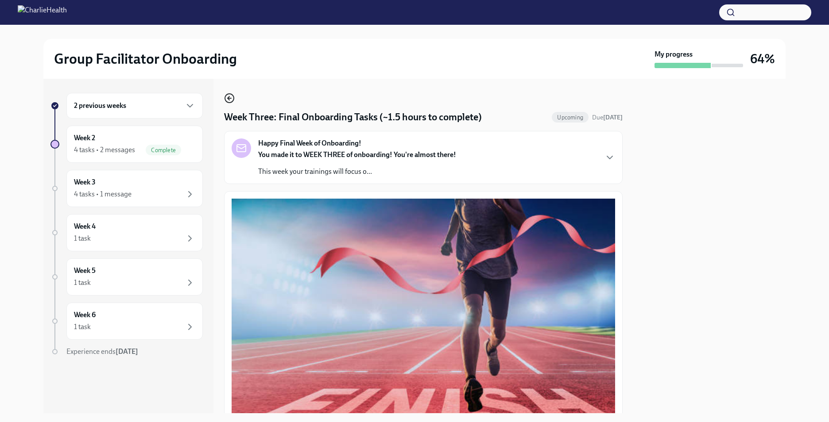
click at [228, 96] on icon "button" at bounding box center [229, 98] width 11 height 11
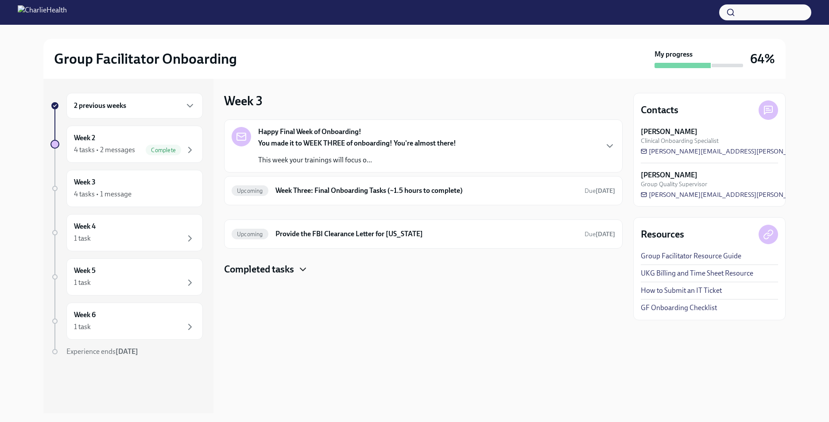
click at [298, 265] on icon "button" at bounding box center [302, 269] width 11 height 11
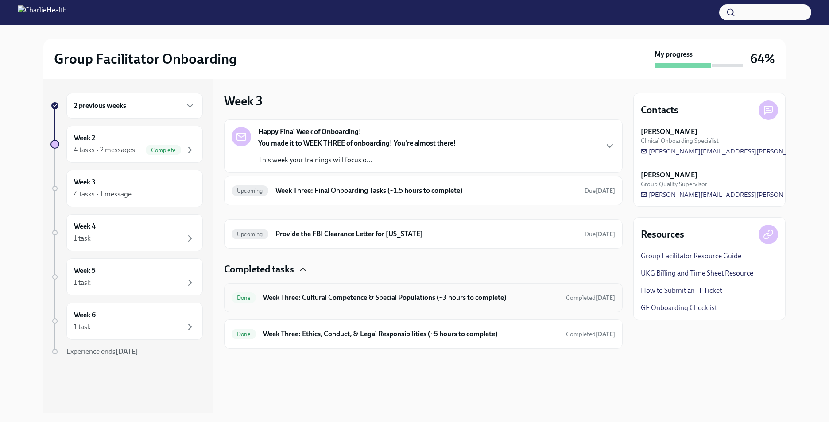
click at [323, 302] on h6 "Week Three: Cultural Competence & Special Populations (~3 hours to complete)" at bounding box center [411, 298] width 296 height 10
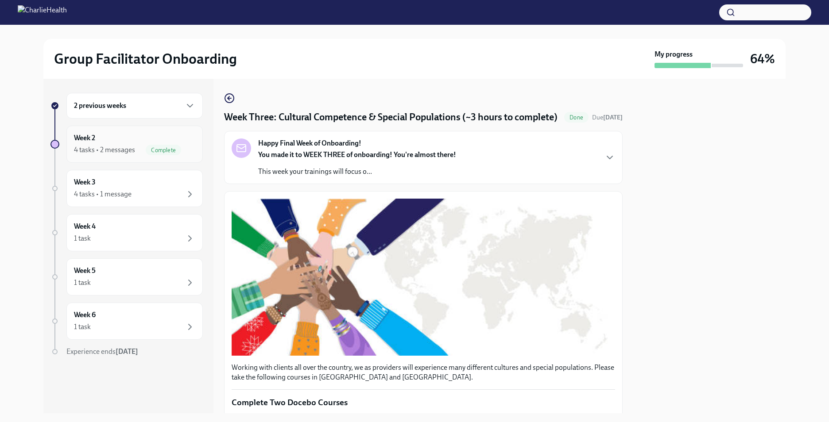
click at [100, 138] on div "Week 2 4 tasks • 2 messages Complete" at bounding box center [134, 144] width 121 height 22
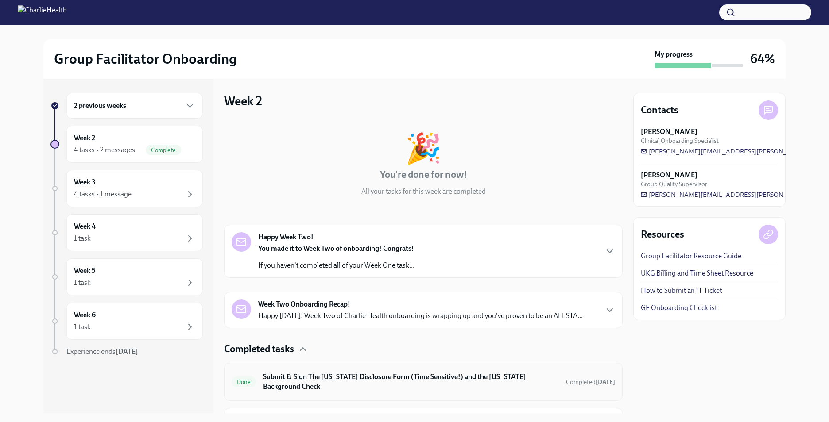
click at [330, 395] on div "Done Submit & Sign The [US_STATE] Disclosure Form (Time Sensitive!) and the [US…" at bounding box center [423, 382] width 398 height 38
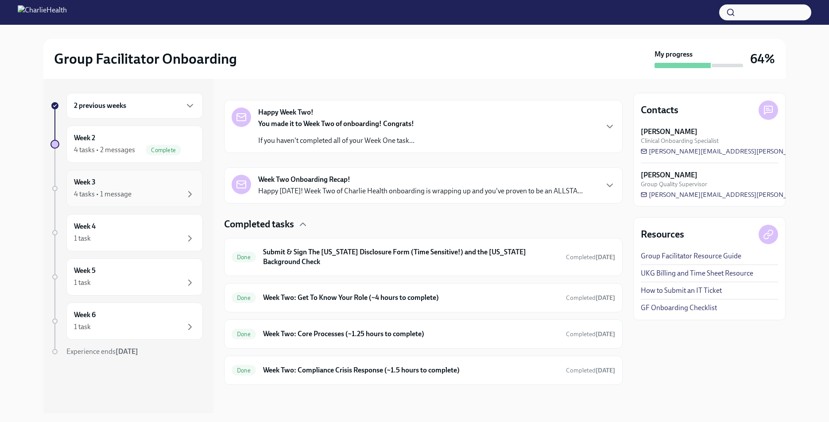
click at [93, 186] on h6 "Week 3" at bounding box center [85, 183] width 22 height 10
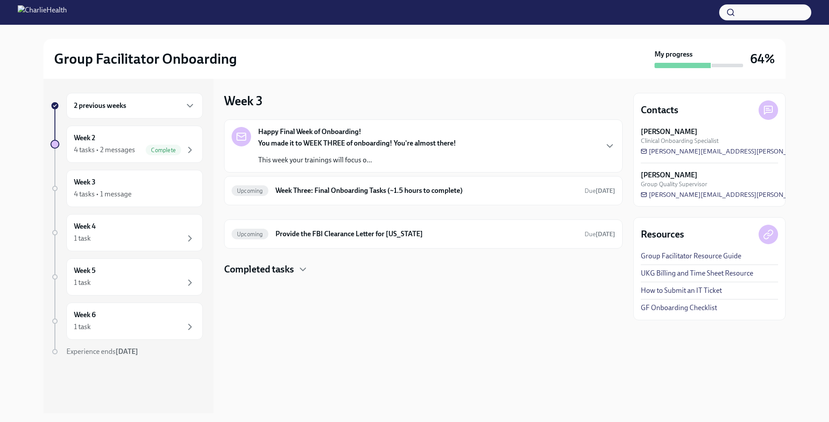
click at [282, 274] on h4 "Completed tasks" at bounding box center [259, 269] width 70 height 13
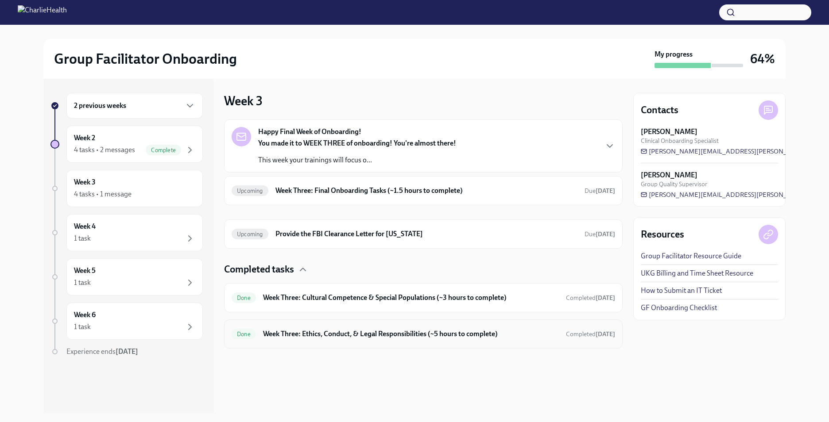
click at [311, 332] on h6 "Week Three: Ethics, Conduct, & Legal Responsibilities (~5 hours to complete)" at bounding box center [411, 334] width 296 height 10
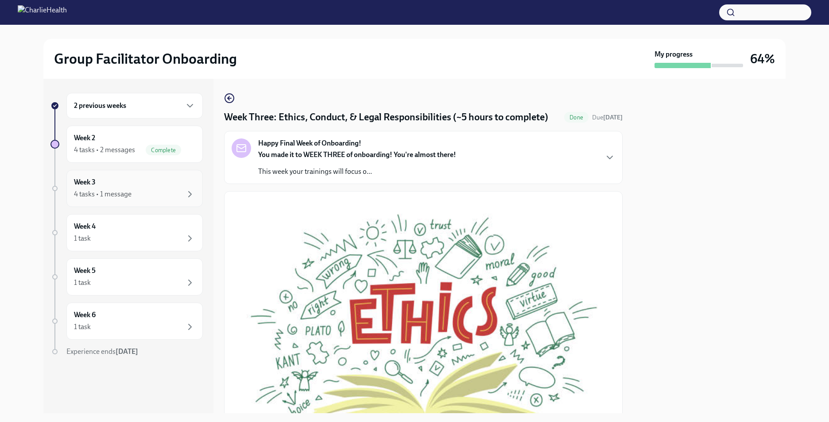
click at [121, 185] on div "Week 3 4 tasks • 1 message" at bounding box center [134, 189] width 121 height 22
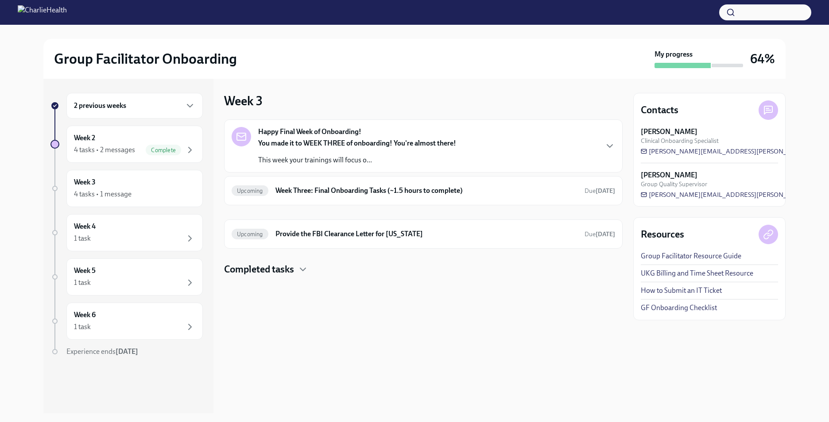
click at [253, 268] on h4 "Completed tasks" at bounding box center [259, 269] width 70 height 13
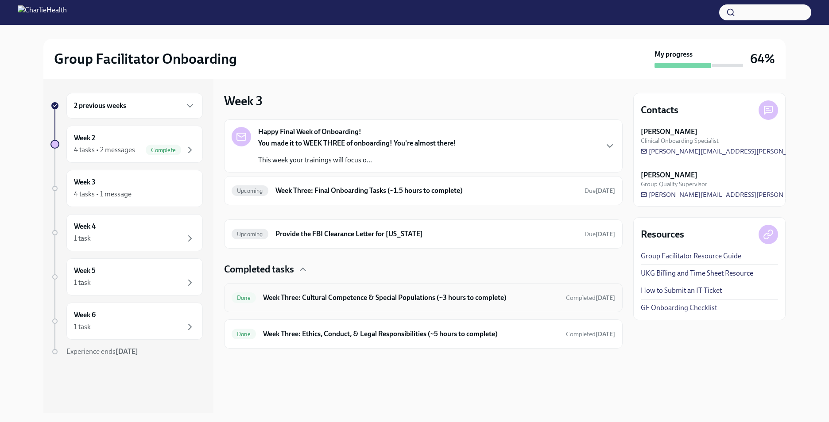
click at [344, 303] on div "Done Week Three: Cultural Competence & Special Populations (~3 hours to complet…" at bounding box center [423, 298] width 383 height 14
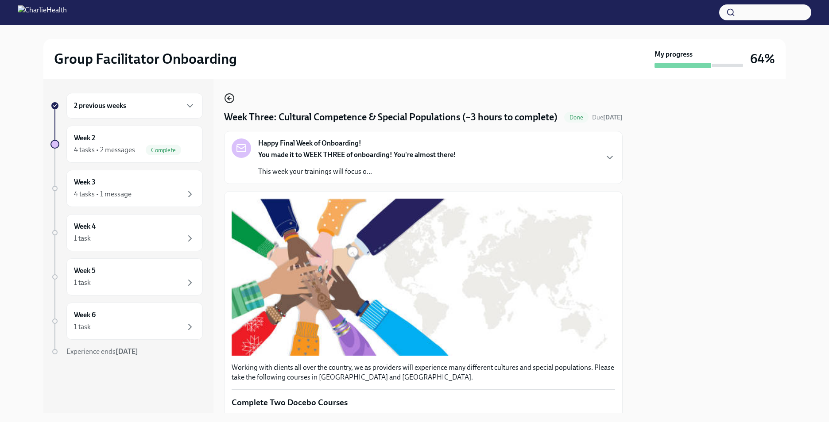
click at [226, 96] on circle "button" at bounding box center [229, 98] width 9 height 9
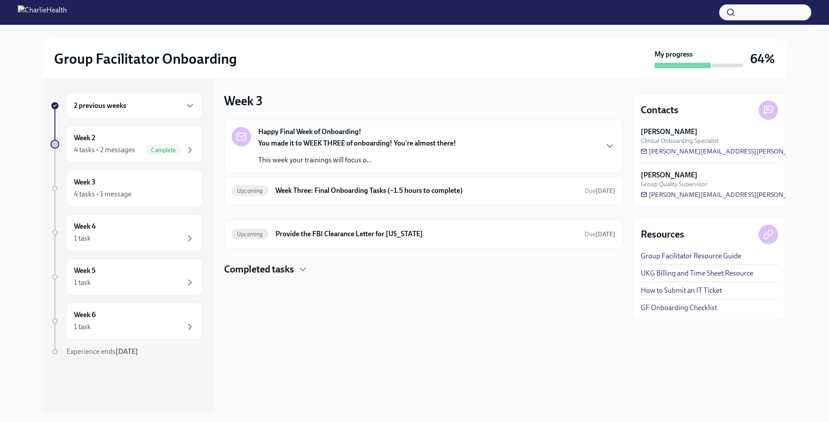
click at [263, 268] on h4 "Completed tasks" at bounding box center [259, 269] width 70 height 13
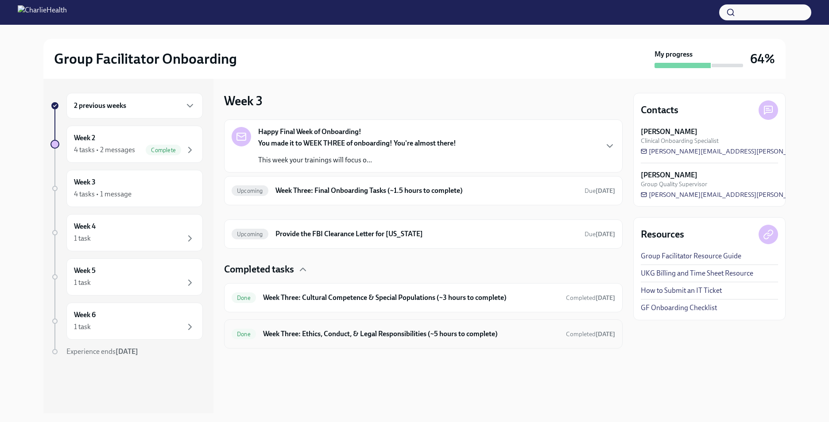
click at [298, 332] on h6 "Week Three: Ethics, Conduct, & Legal Responsibilities (~5 hours to complete)" at bounding box center [411, 334] width 296 height 10
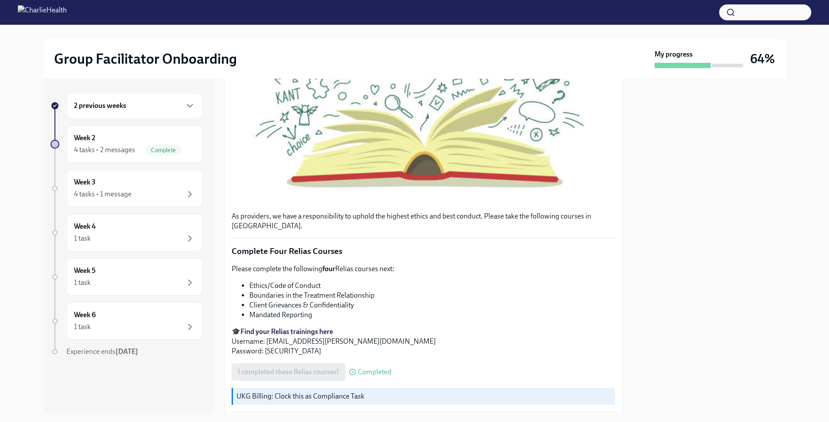
scroll to position [439, 0]
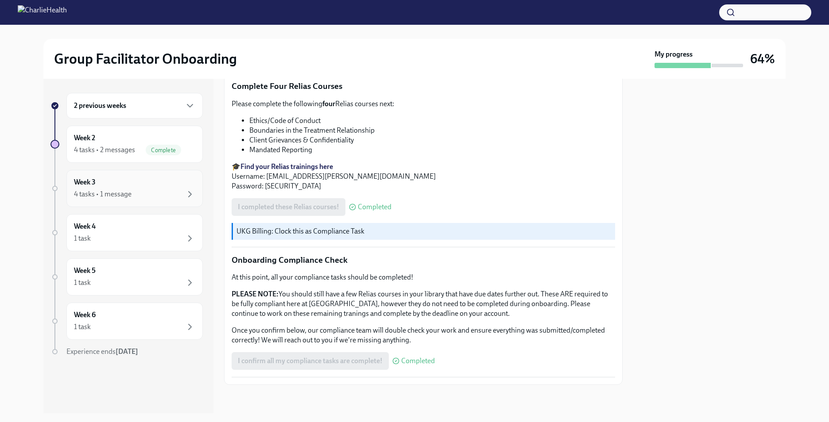
click at [120, 188] on div "Week 3 4 tasks • 1 message" at bounding box center [134, 189] width 121 height 22
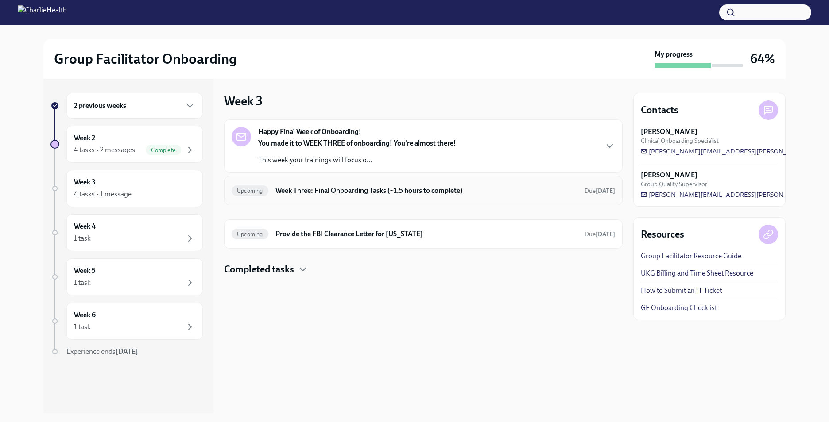
click at [335, 203] on div "Upcoming Week Three: Final Onboarding Tasks (~1.5 hours to complete) Due [DATE]" at bounding box center [423, 190] width 398 height 29
click at [332, 196] on div "Upcoming Week Three: Final Onboarding Tasks (~1.5 hours to complete) Due [DATE]" at bounding box center [423, 191] width 383 height 14
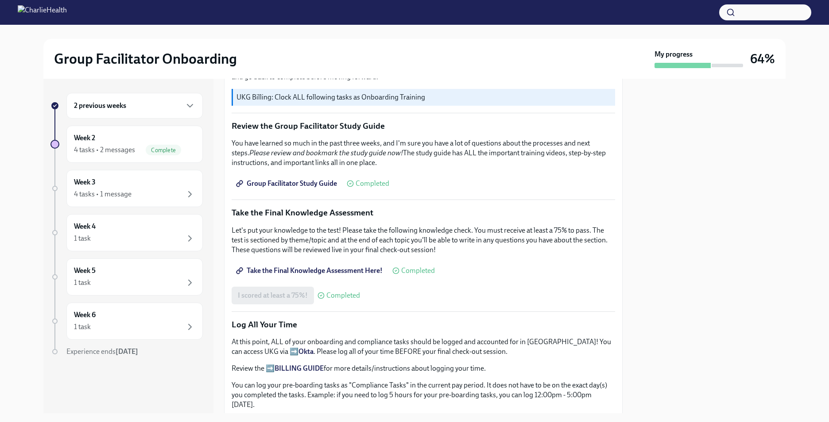
scroll to position [363, 0]
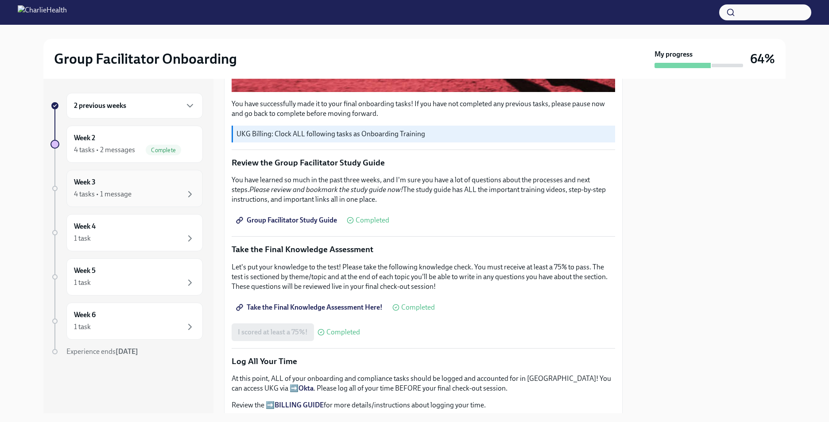
click at [134, 193] on div "4 tasks • 1 message" at bounding box center [134, 194] width 121 height 11
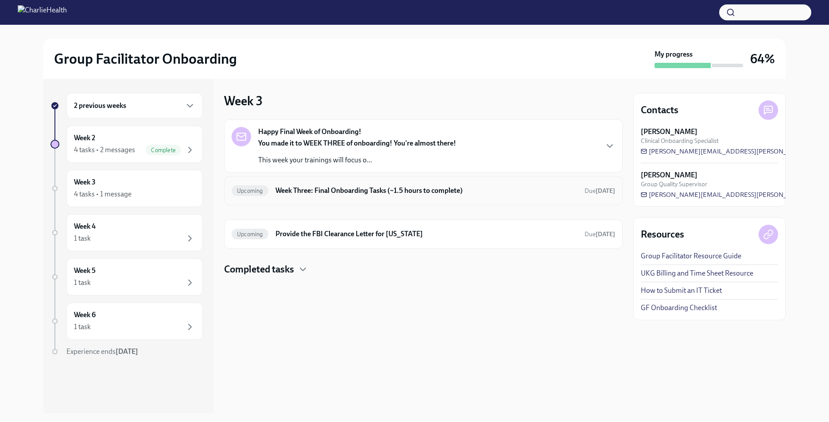
click at [347, 185] on div "Upcoming Week Three: Final Onboarding Tasks (~1.5 hours to complete) Due [DATE]" at bounding box center [423, 191] width 383 height 14
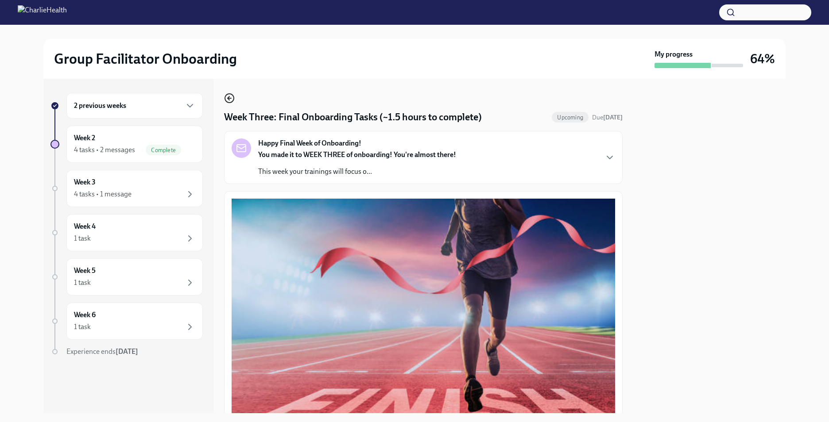
click at [228, 101] on icon "button" at bounding box center [229, 98] width 11 height 11
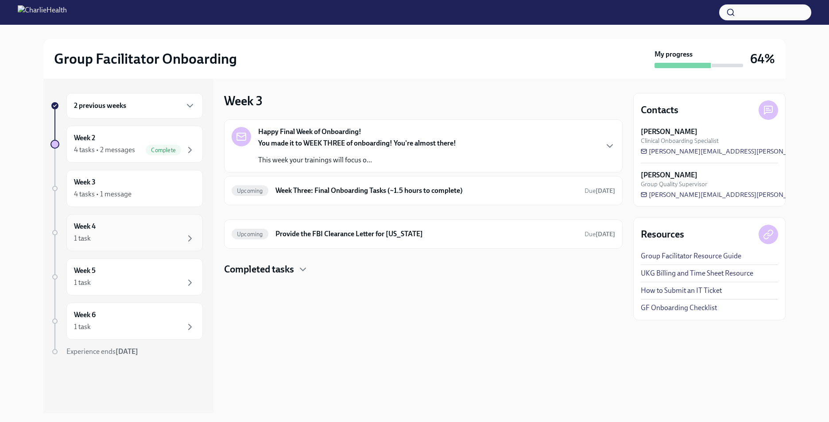
click at [144, 245] on div "Week 4 1 task" at bounding box center [134, 232] width 136 height 37
